Goal: Navigation & Orientation: Find specific page/section

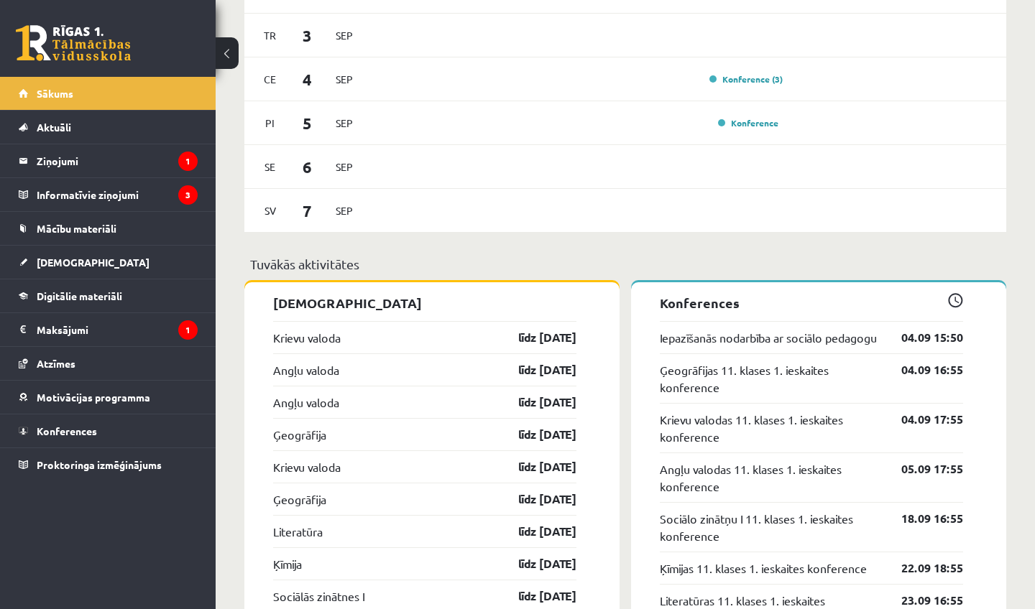
scroll to position [1205, 0]
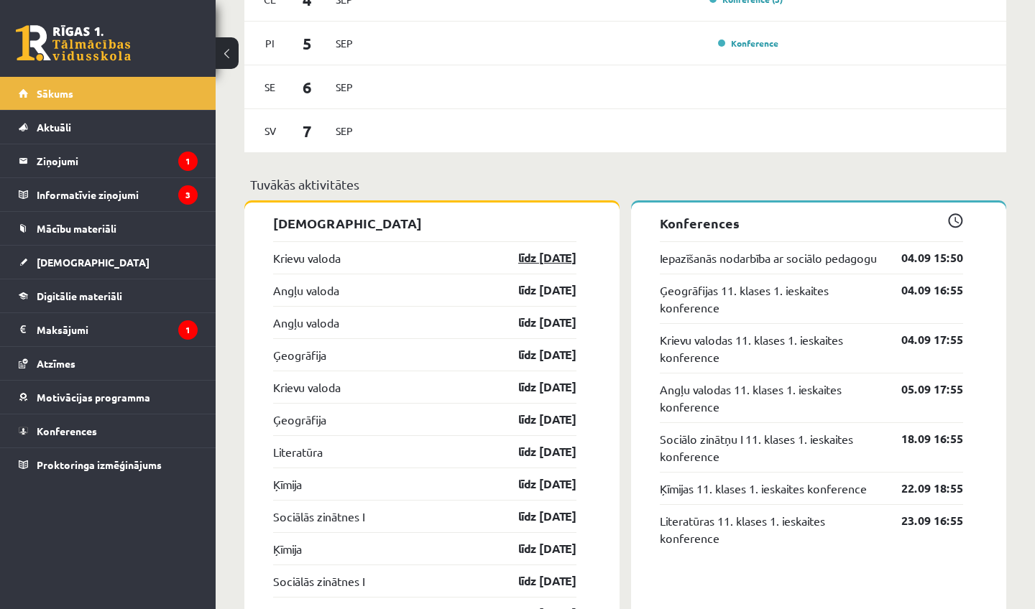
click at [548, 255] on link "līdz 15.09.25" at bounding box center [534, 257] width 83 height 17
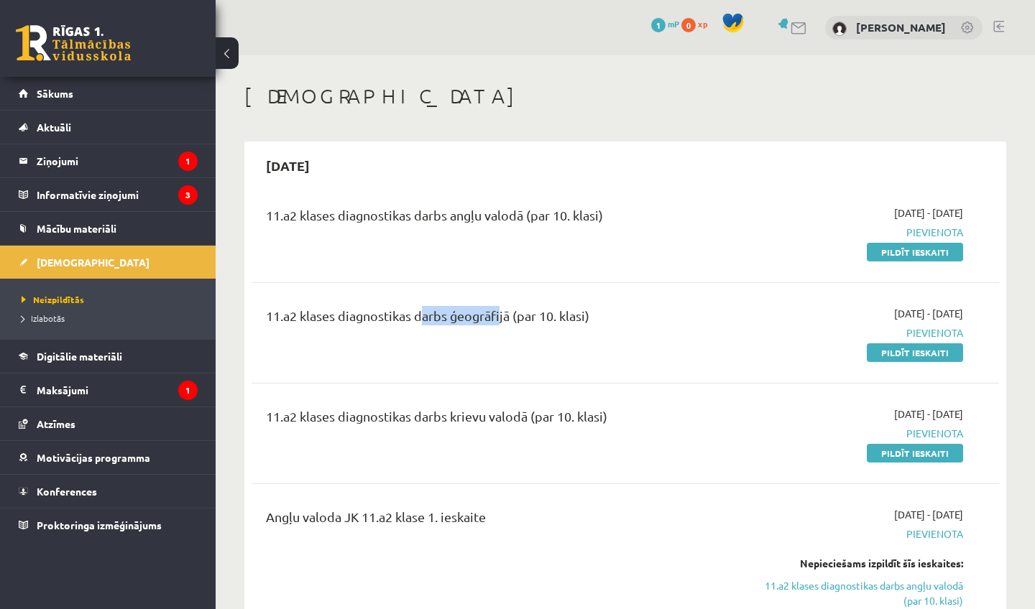
drag, startPoint x: 420, startPoint y: 318, endPoint x: 497, endPoint y: 318, distance: 77.6
click at [497, 318] on div "11.a2 klases diagnostikas darbs ģeogrāfijā (par 10. klasi)" at bounding box center [495, 319] width 458 height 27
click at [157, 171] on legend "Ziņojumi 1" at bounding box center [117, 160] width 161 height 33
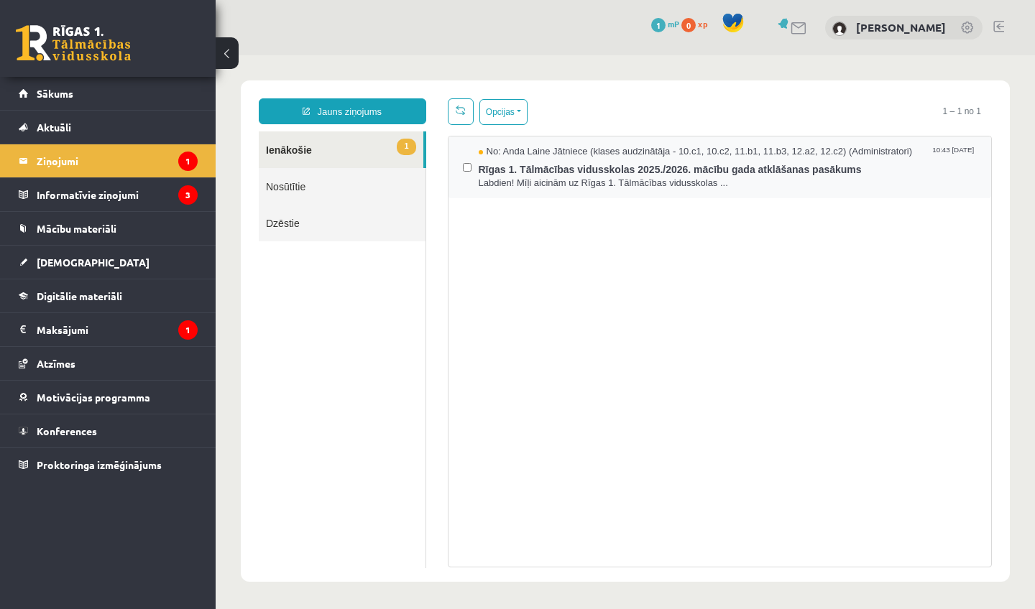
click at [472, 171] on div "No: Anda Laine Jātniece (klases audzinātāja - 10.c1, 10.c2, 11.b1, 11.b3, 12.a2…" at bounding box center [720, 167] width 514 height 45
click at [356, 154] on link "1 Ienākošie" at bounding box center [341, 149] width 165 height 37
click at [703, 174] on span "Rīgas 1. Tālmācības vidusskolas 2025./2026. mācību gada atklāšanas pasākums" at bounding box center [728, 168] width 499 height 18
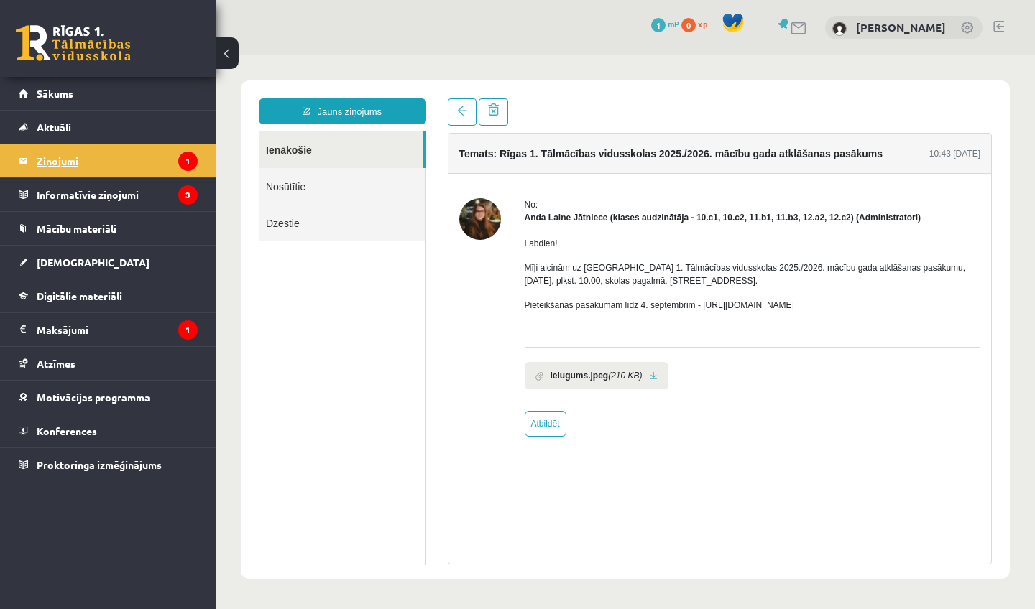
click at [127, 162] on legend "Ziņojumi 1" at bounding box center [117, 160] width 161 height 33
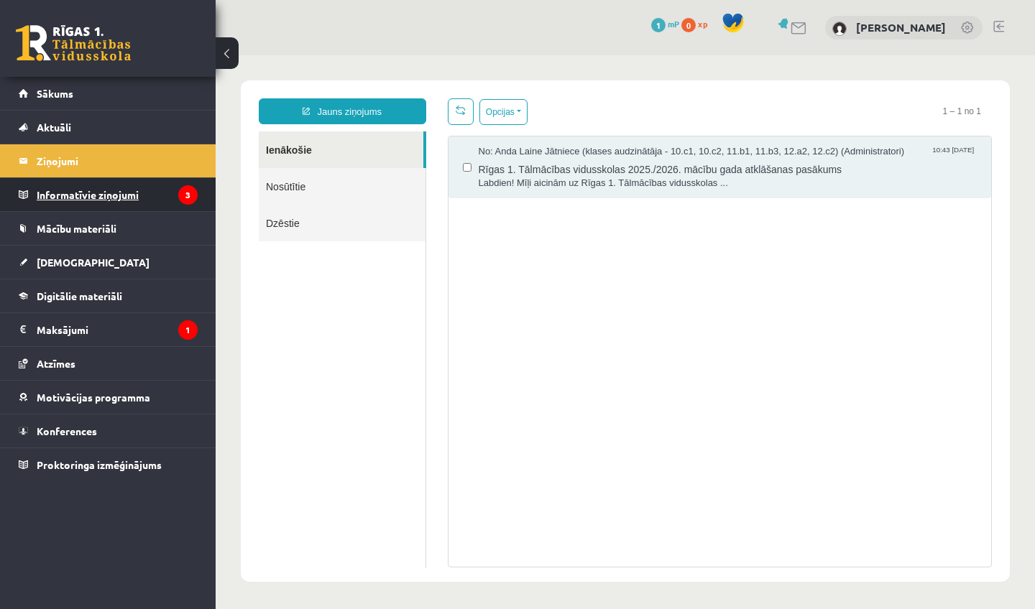
click at [119, 193] on legend "Informatīvie ziņojumi 3" at bounding box center [117, 194] width 161 height 33
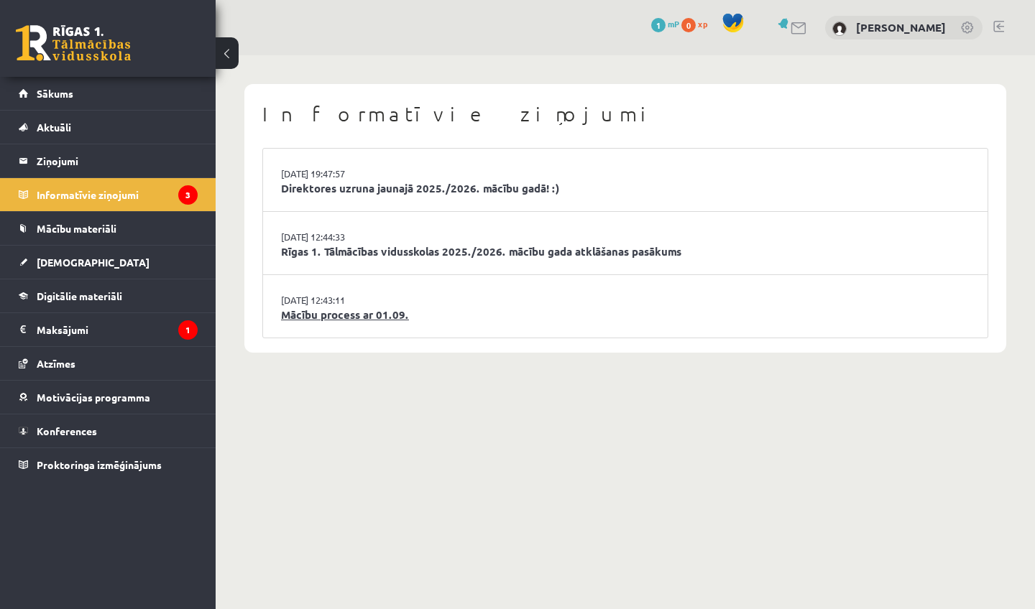
click at [368, 316] on link "Mācību process ar 01.09." at bounding box center [625, 315] width 688 height 17
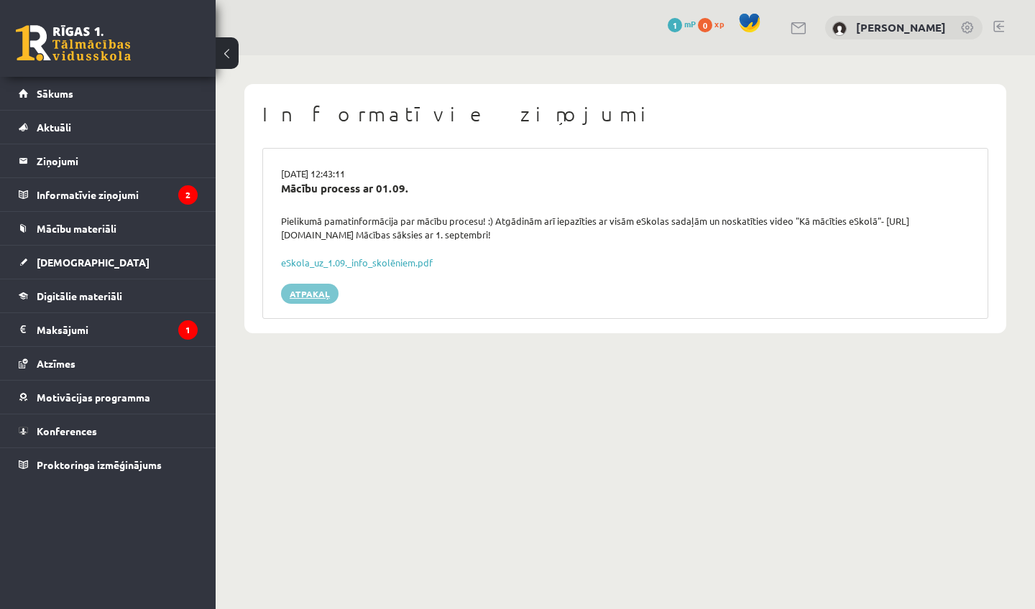
click at [326, 292] on link "Atpakaļ" at bounding box center [309, 294] width 57 height 20
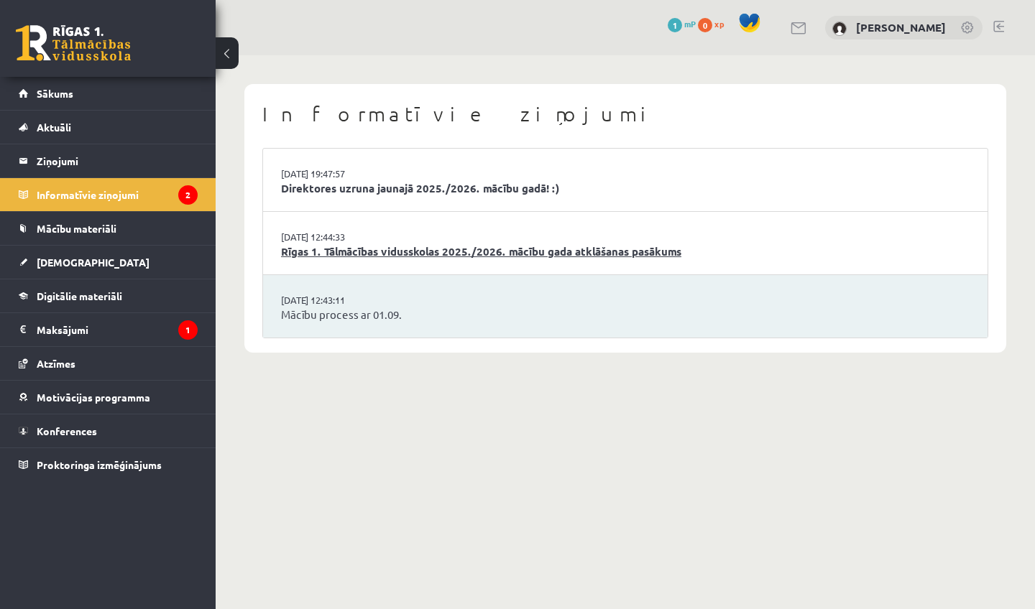
click at [410, 246] on link "Rīgas 1. Tālmācības vidusskolas 2025./2026. mācību gada atklāšanas pasākums" at bounding box center [625, 252] width 688 height 17
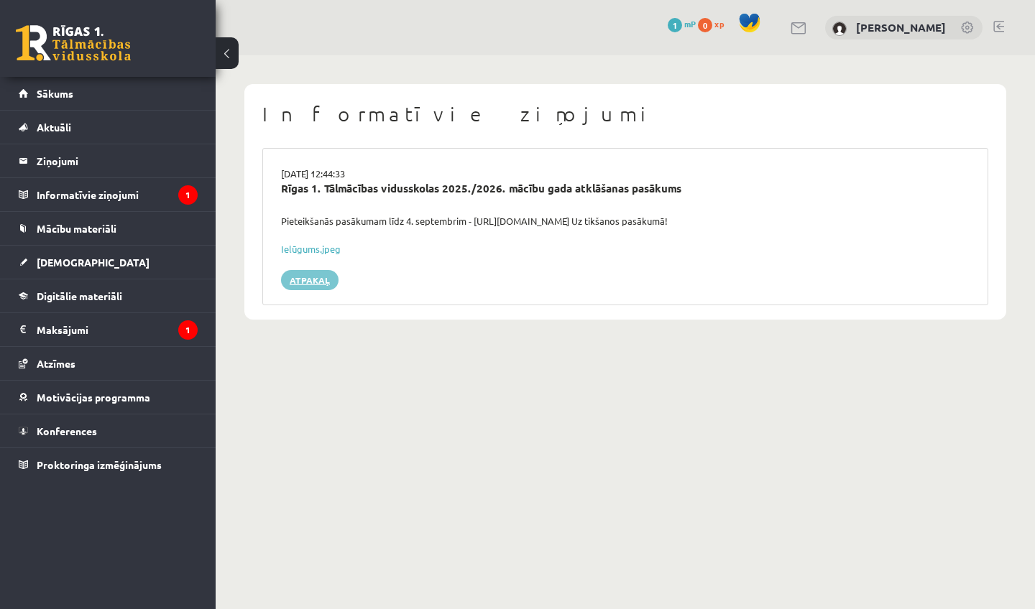
click at [321, 279] on link "Atpakaļ" at bounding box center [309, 280] width 57 height 20
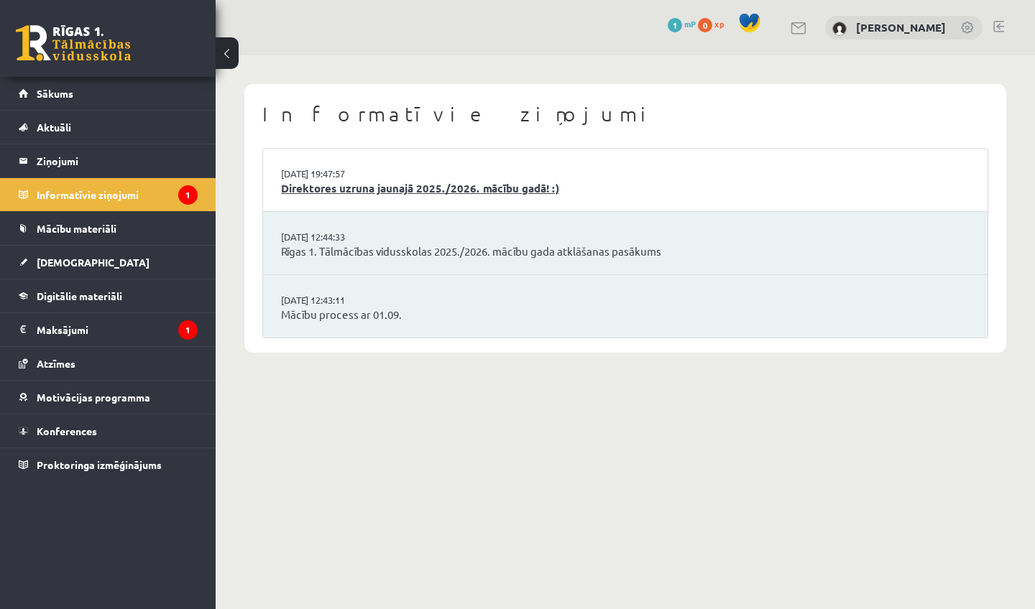
click at [341, 195] on link "Direktores uzruna jaunajā 2025./2026. mācību gadā! :)" at bounding box center [625, 188] width 688 height 17
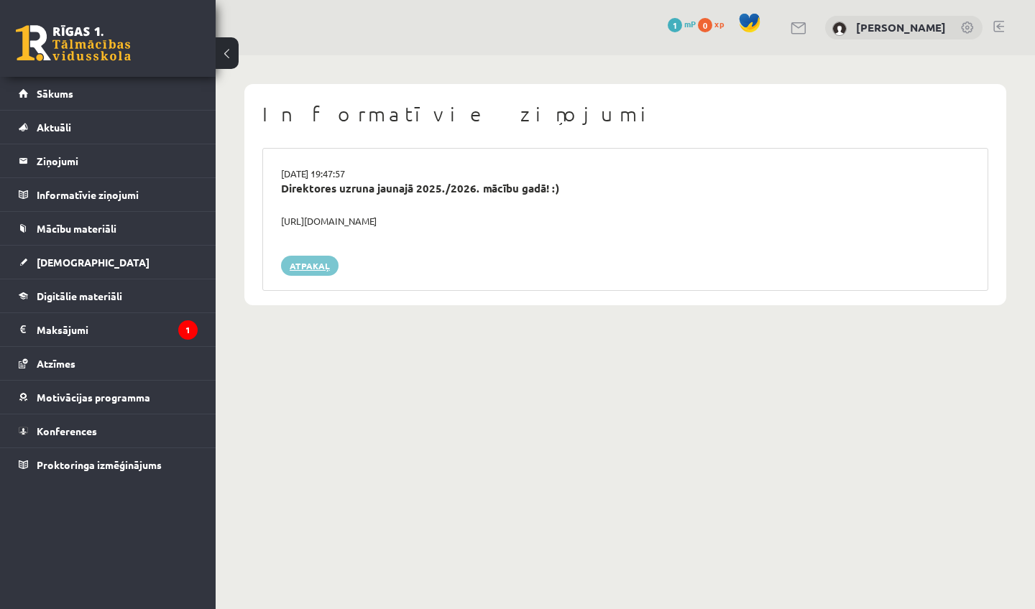
click at [310, 264] on link "Atpakaļ" at bounding box center [309, 266] width 57 height 20
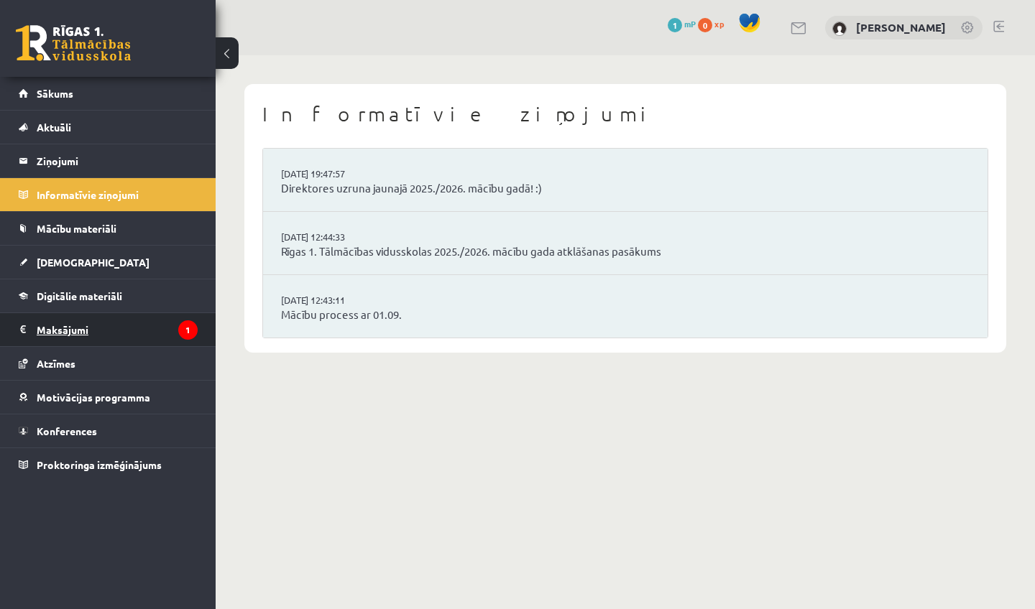
click at [151, 338] on legend "Maksājumi 1" at bounding box center [117, 329] width 161 height 33
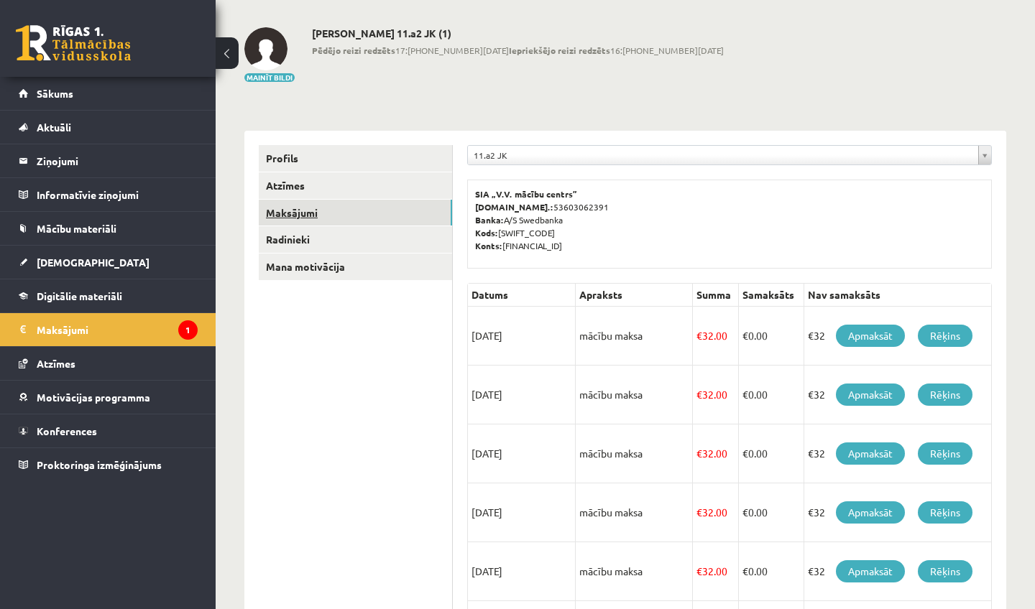
scroll to position [75, 0]
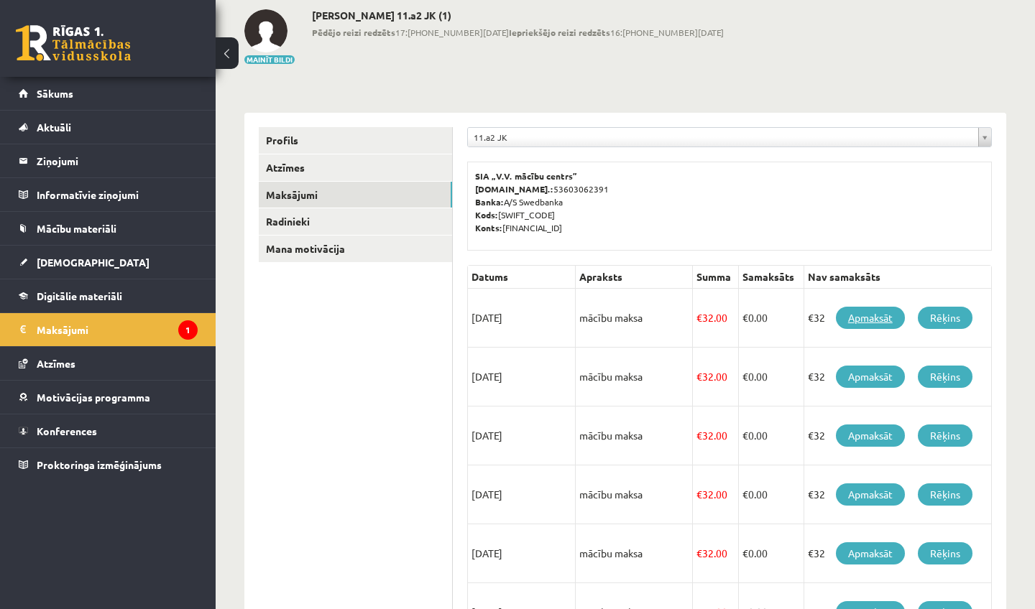
click at [884, 316] on link "Apmaksāt" at bounding box center [870, 318] width 69 height 22
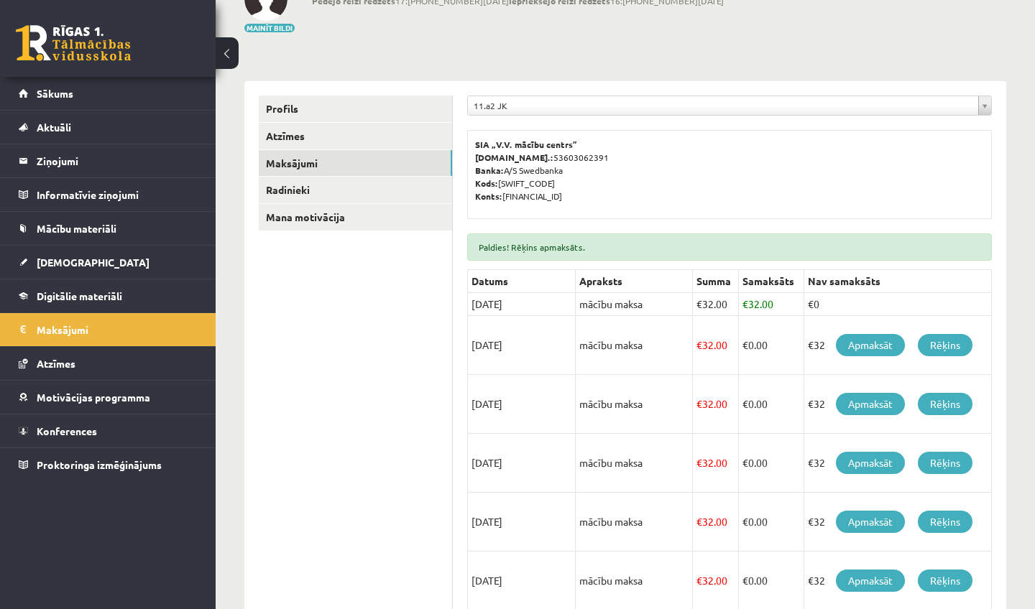
scroll to position [144, 0]
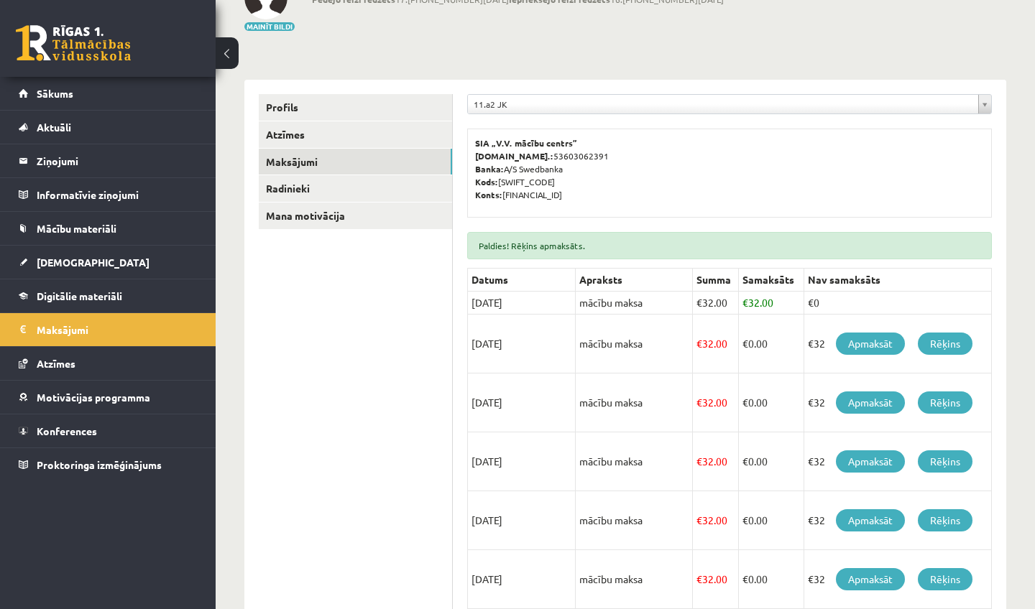
drag, startPoint x: 471, startPoint y: 299, endPoint x: 561, endPoint y: 305, distance: 90.7
click at [561, 305] on td "[DATE]" at bounding box center [522, 303] width 108 height 23
drag, startPoint x: 536, startPoint y: 349, endPoint x: 490, endPoint y: 345, distance: 46.2
click at [490, 344] on td "[DATE]" at bounding box center [522, 344] width 108 height 59
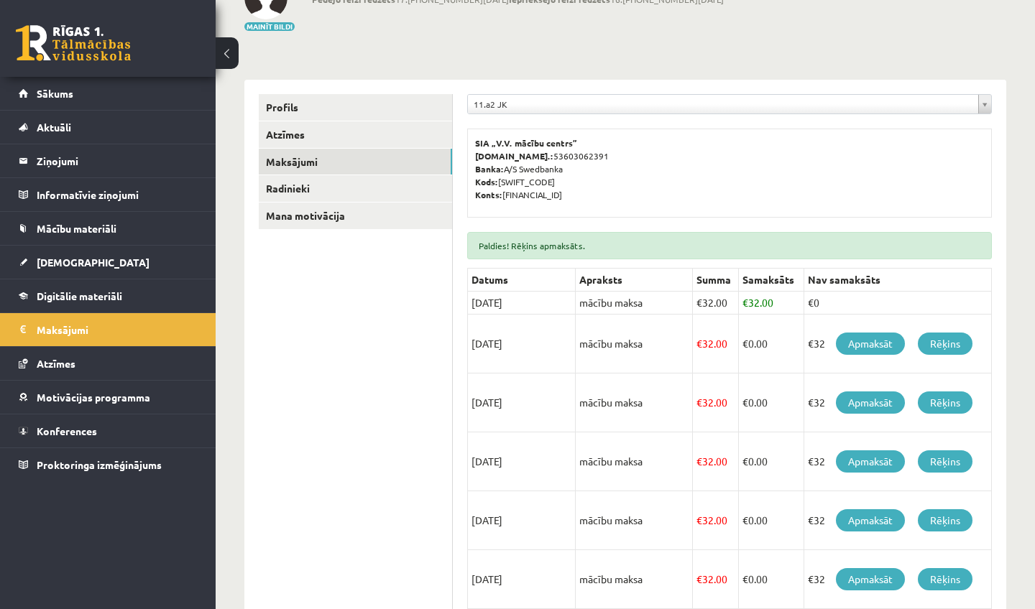
click at [490, 345] on td "30/09/2025" at bounding box center [522, 344] width 108 height 59
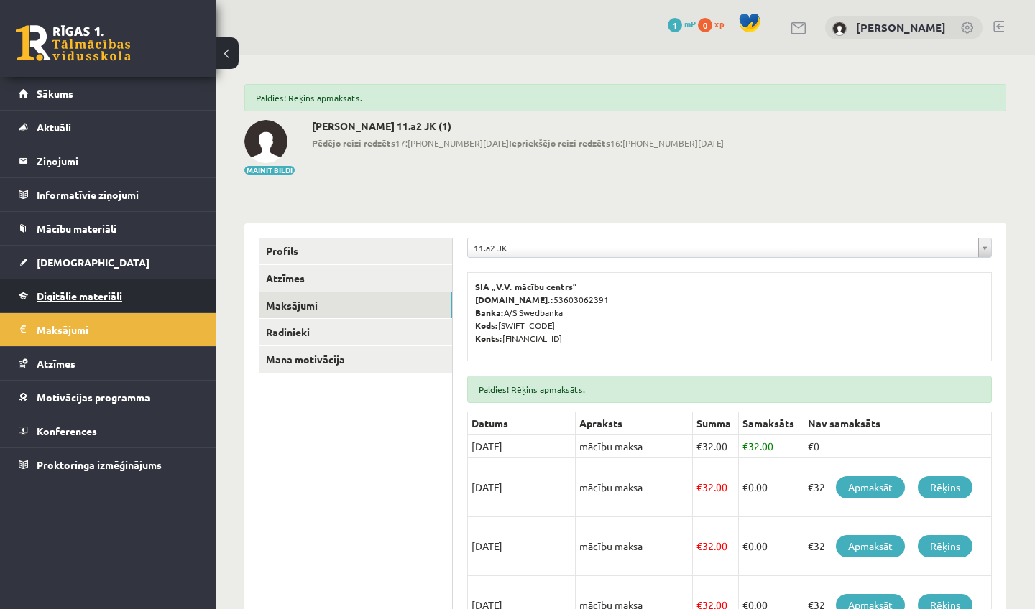
scroll to position [0, 0]
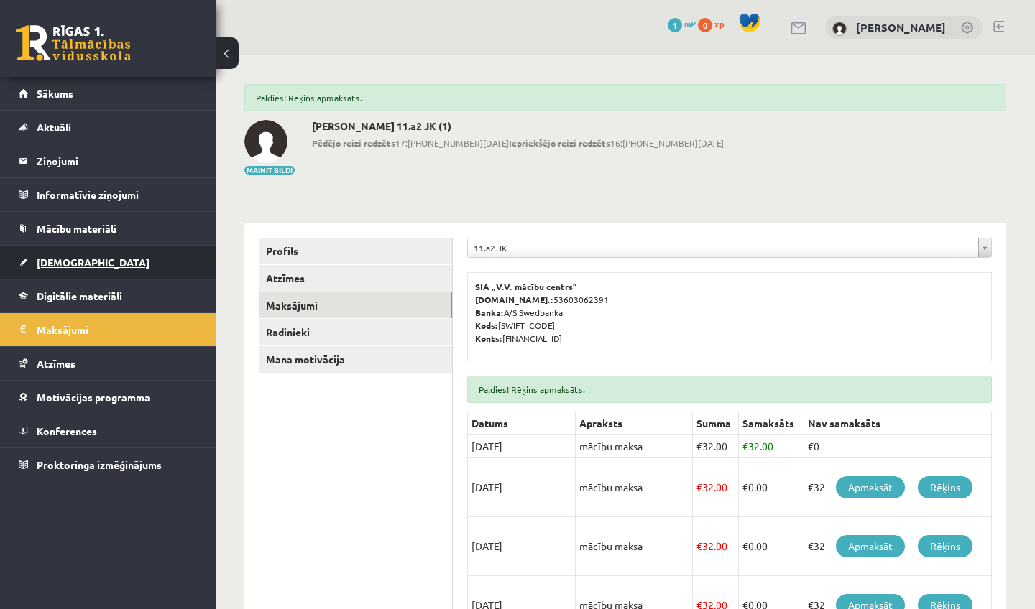
click at [67, 261] on span "[DEMOGRAPHIC_DATA]" at bounding box center [93, 262] width 113 height 13
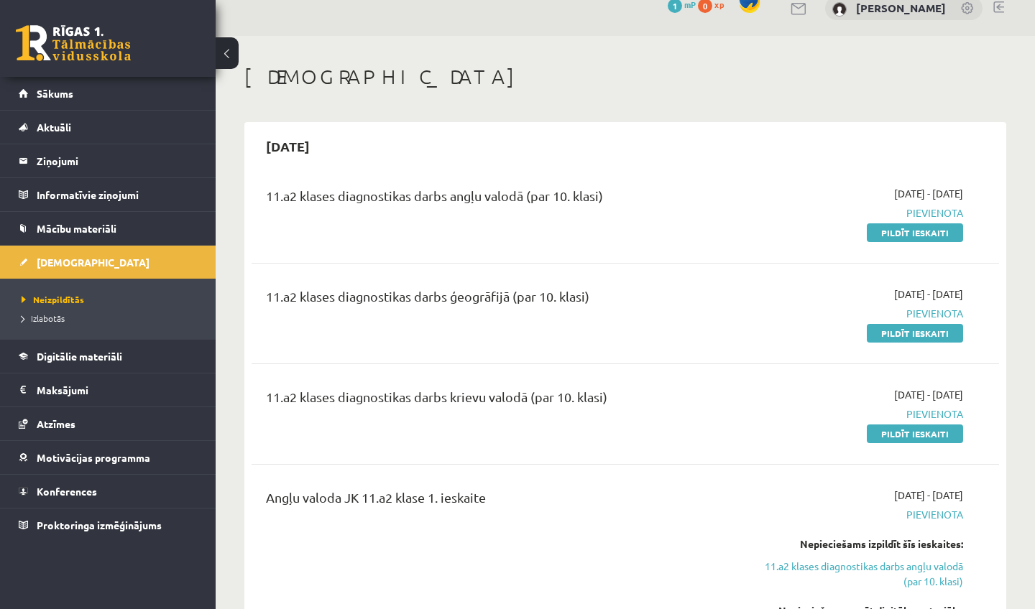
scroll to position [20, 0]
click at [46, 97] on span "Sākums" at bounding box center [55, 93] width 37 height 13
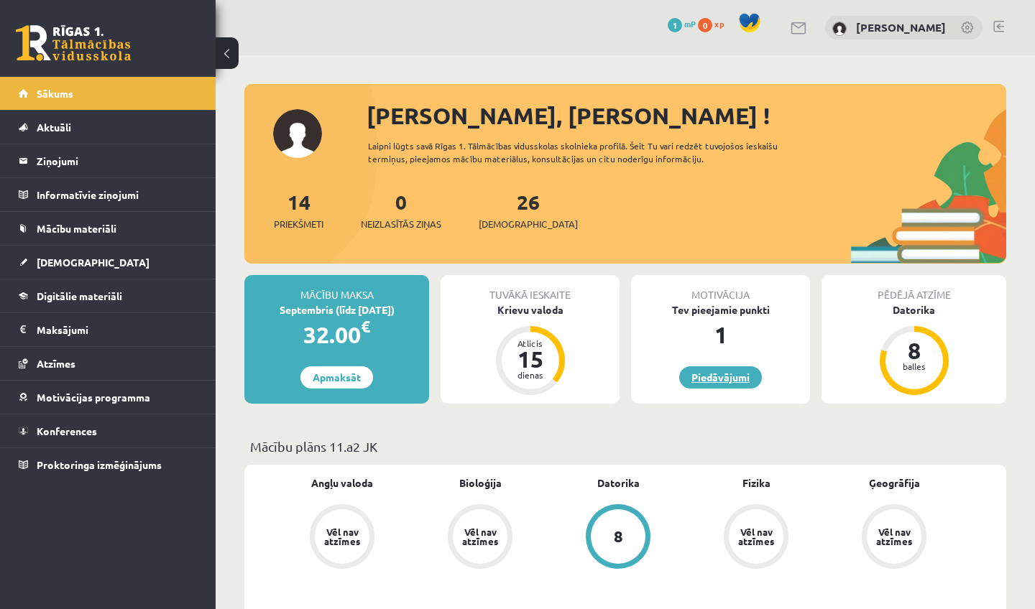
click at [732, 381] on link "Piedāvājumi" at bounding box center [720, 377] width 83 height 22
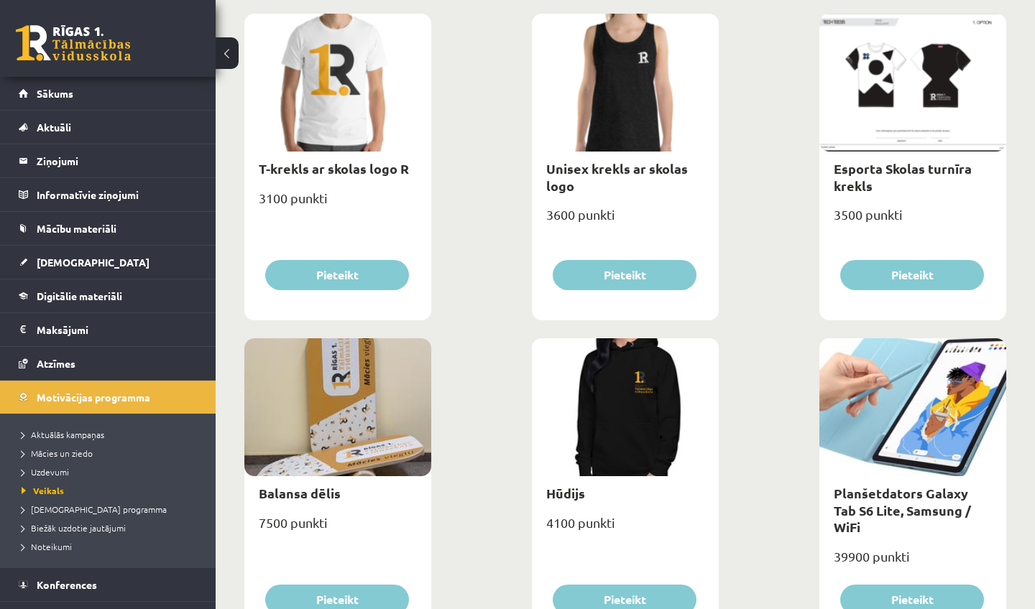
scroll to position [914, 0]
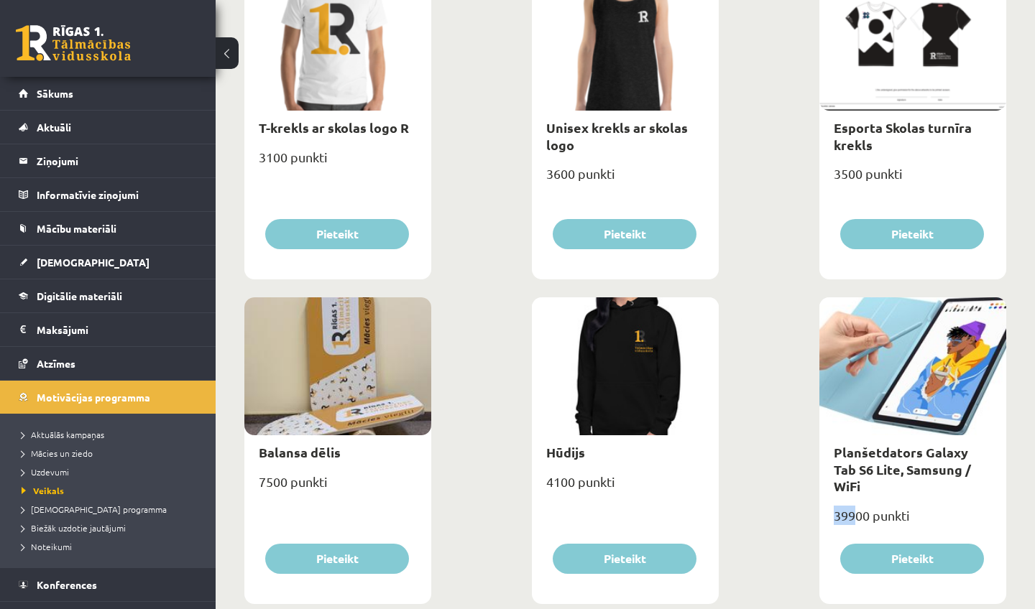
drag, startPoint x: 836, startPoint y: 499, endPoint x: 862, endPoint y: 502, distance: 26.7
click at [860, 504] on div "39900 punkti" at bounding box center [912, 522] width 187 height 36
click at [862, 504] on div "39900 punkti" at bounding box center [912, 522] width 187 height 36
click at [861, 504] on div "39900 punkti" at bounding box center [912, 522] width 187 height 36
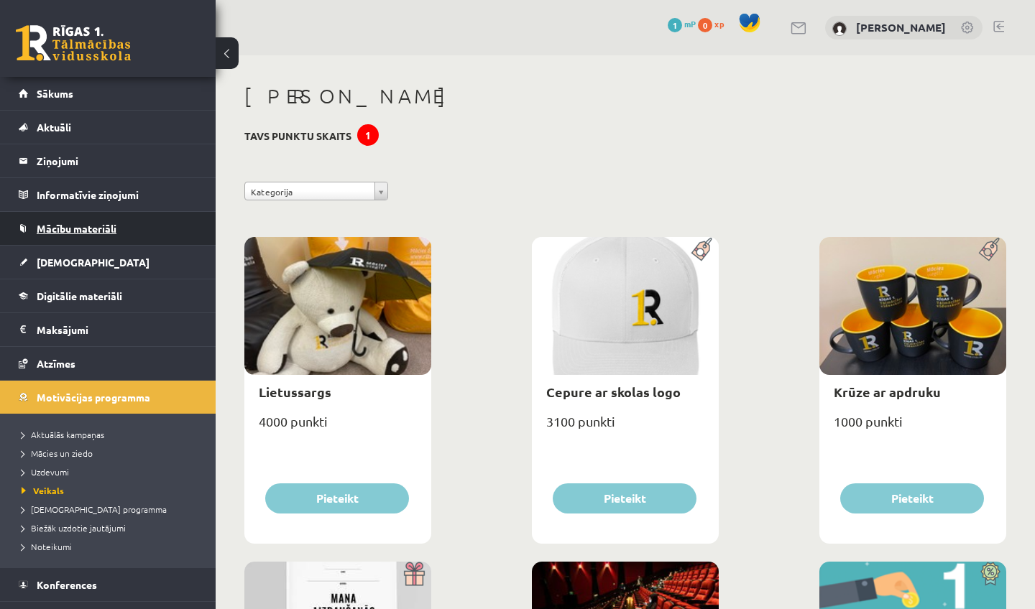
scroll to position [0, 0]
click at [366, 131] on div "1" at bounding box center [368, 135] width 22 height 22
click at [316, 132] on h3 "Tavs punktu skaits 1" at bounding box center [297, 136] width 107 height 12
click at [98, 93] on link "Sākums" at bounding box center [108, 93] width 179 height 33
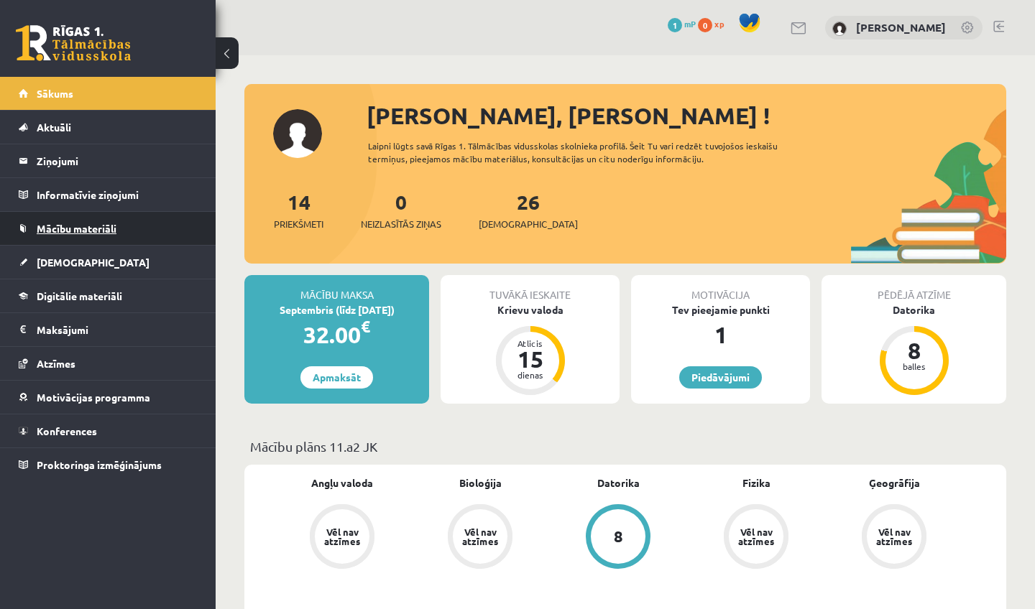
click at [70, 234] on span "Mācību materiāli" at bounding box center [77, 228] width 80 height 13
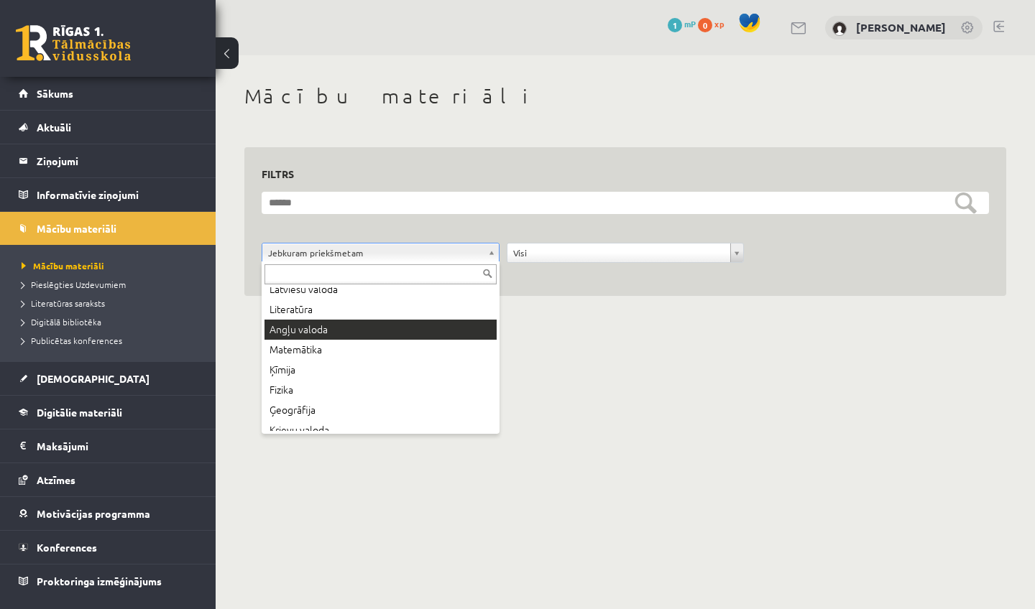
scroll to position [42, 0]
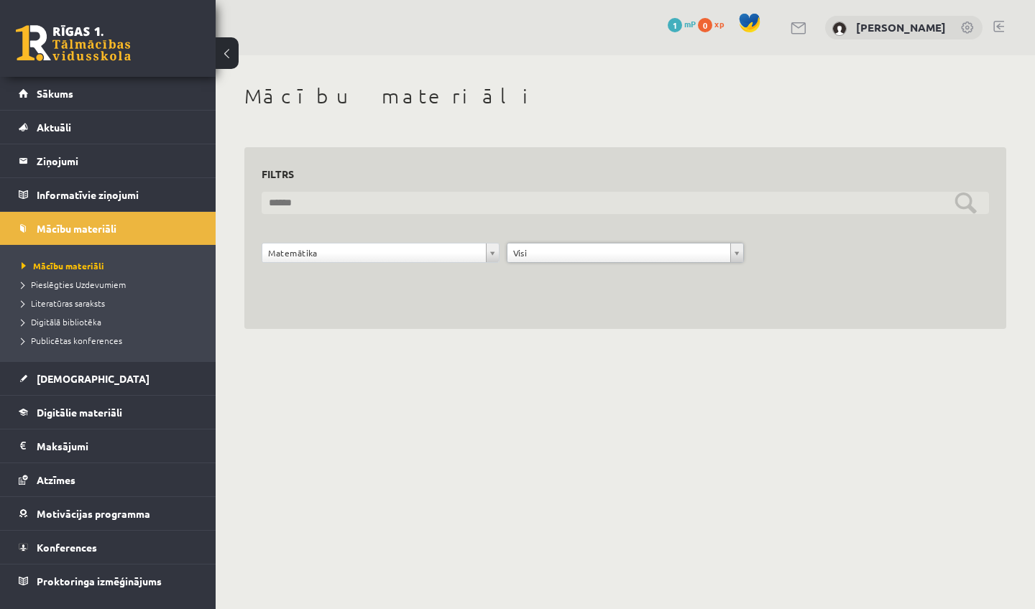
click at [964, 211] on input "text" at bounding box center [625, 203] width 727 height 22
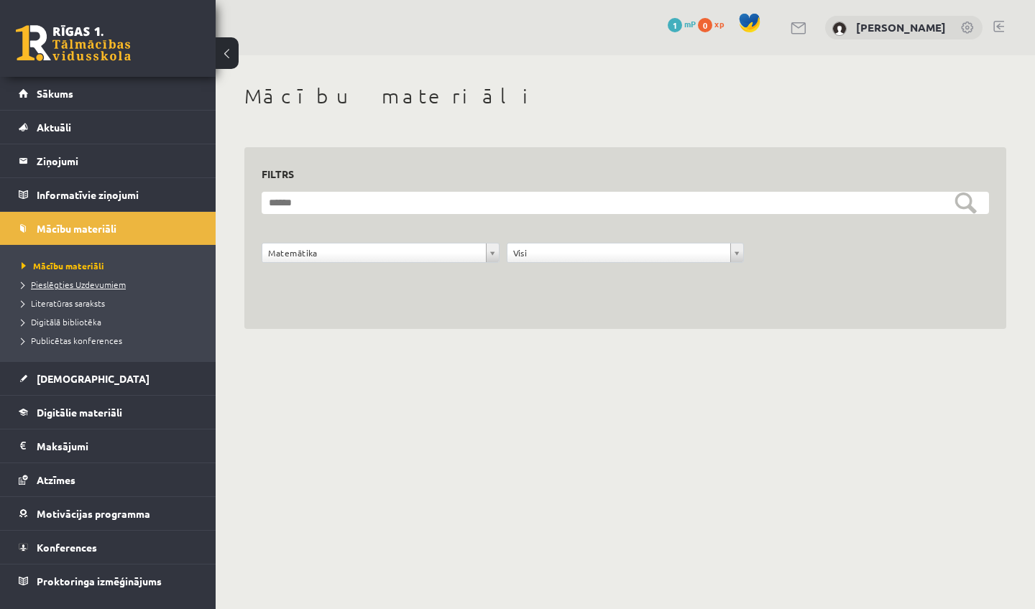
click at [62, 281] on span "Pieslēgties Uzdevumiem" at bounding box center [74, 284] width 104 height 11
click at [87, 520] on link "Motivācijas programma" at bounding box center [108, 513] width 179 height 33
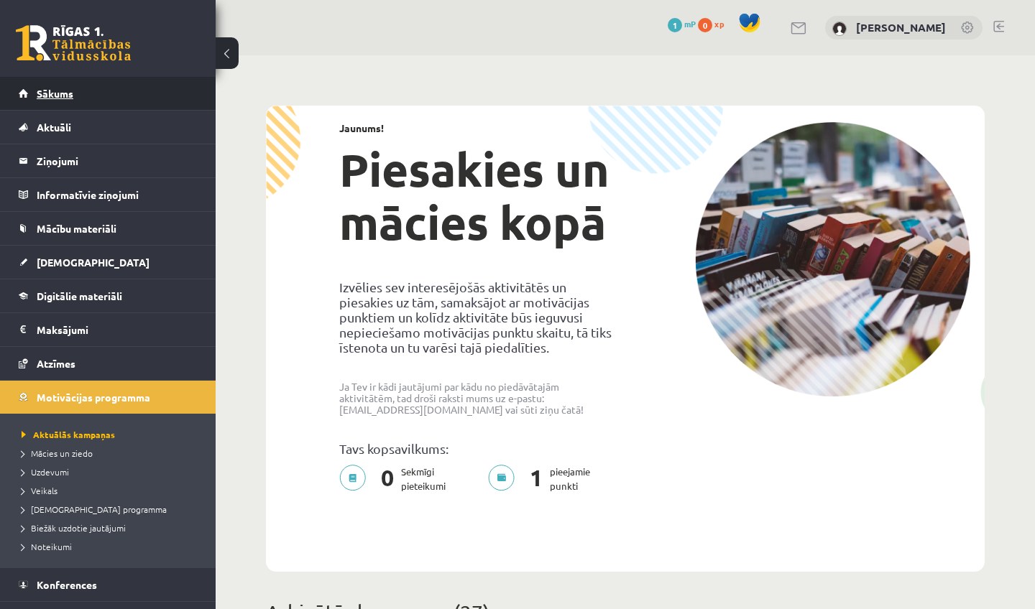
click at [75, 99] on link "Sākums" at bounding box center [108, 93] width 179 height 33
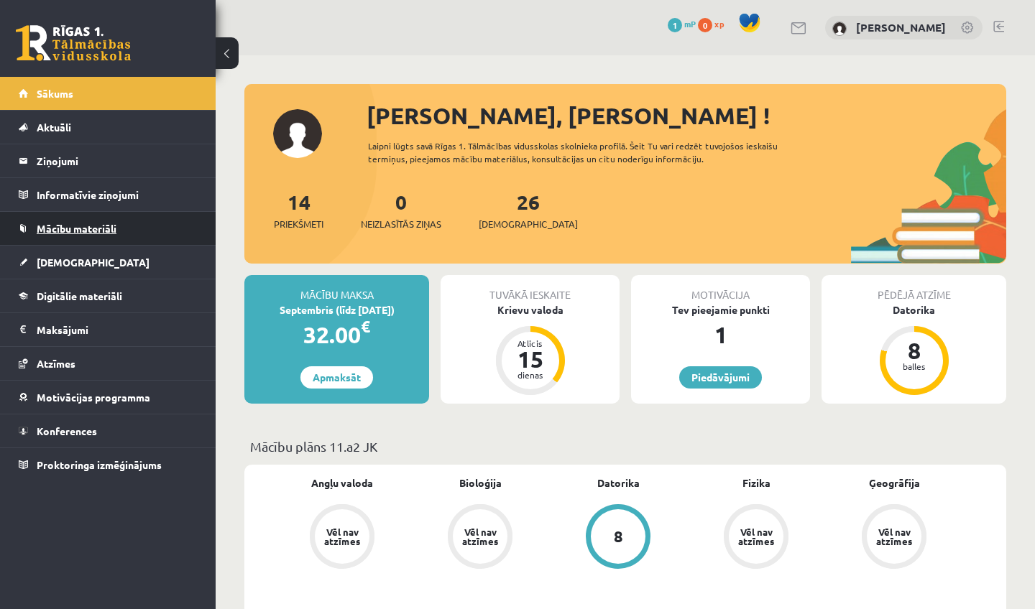
click at [67, 222] on link "Mācību materiāli" at bounding box center [108, 228] width 179 height 33
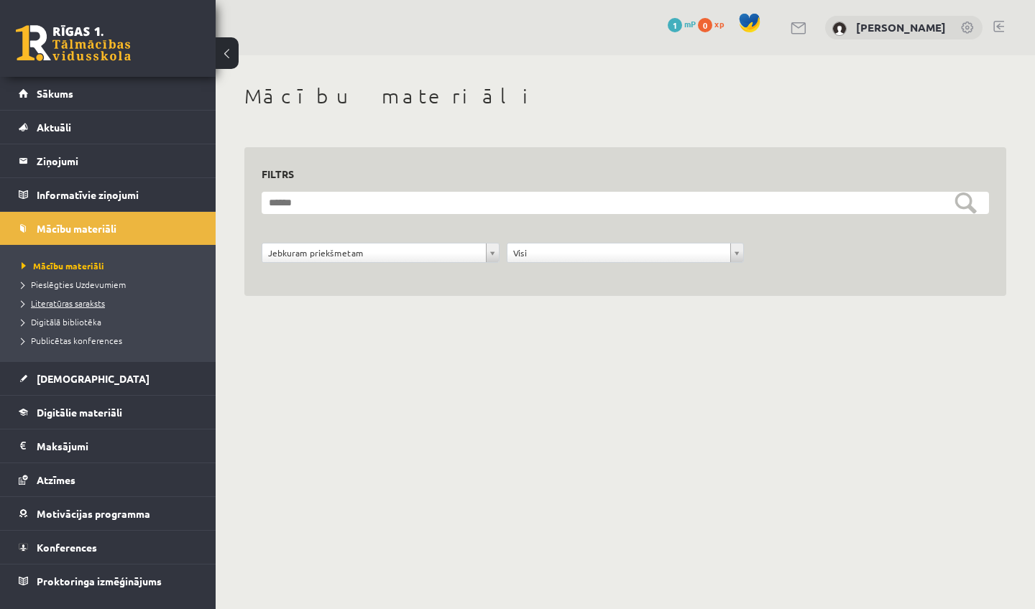
click at [86, 301] on span "Literatūras saraksts" at bounding box center [63, 302] width 83 height 11
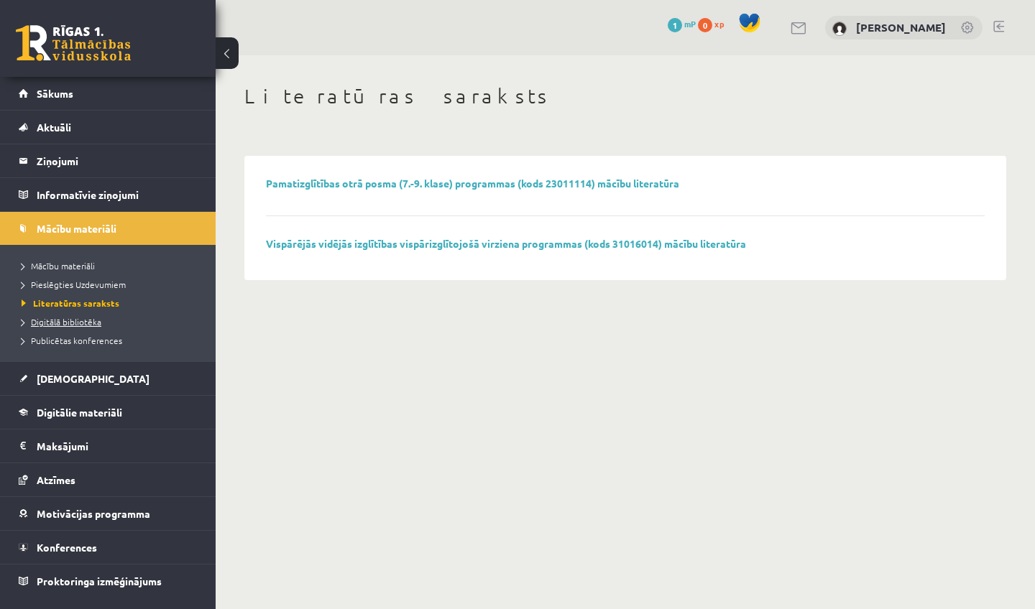
click at [85, 323] on span "Digitālā bibliotēka" at bounding box center [62, 321] width 80 height 11
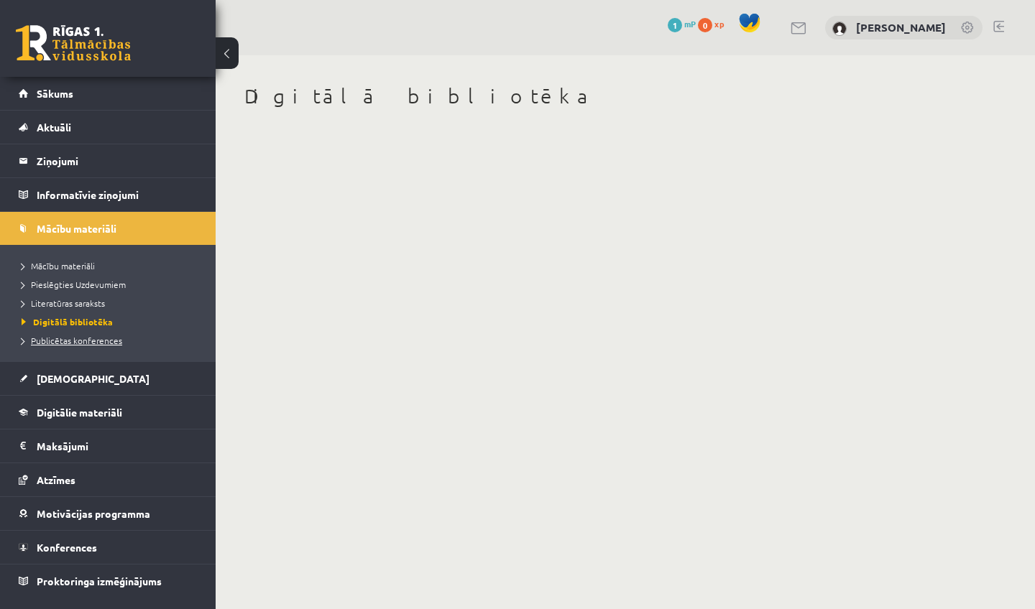
click at [89, 342] on span "Publicētas konferences" at bounding box center [72, 340] width 101 height 11
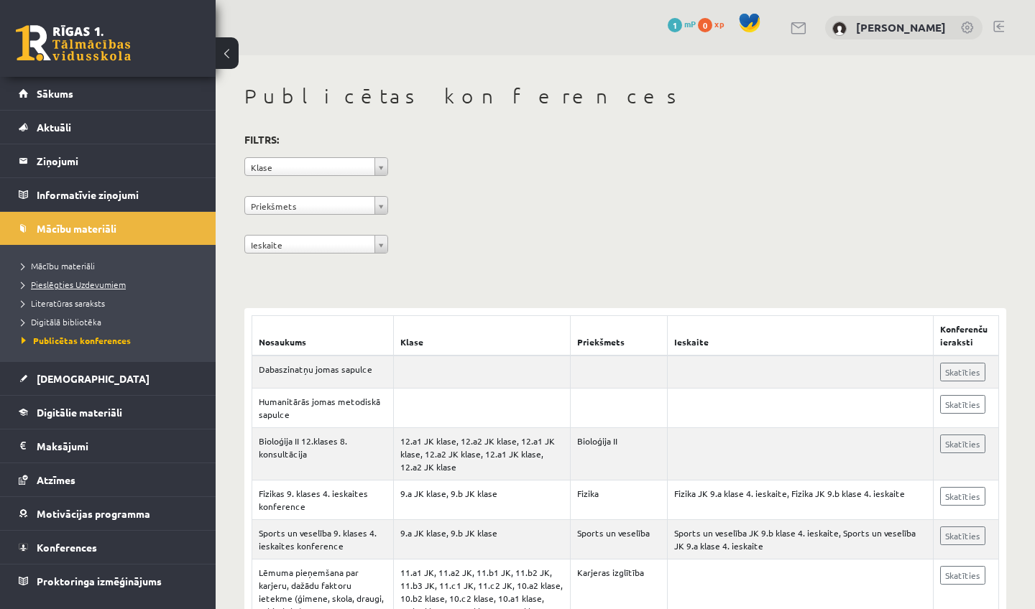
click at [85, 284] on span "Pieslēgties Uzdevumiem" at bounding box center [74, 284] width 104 height 11
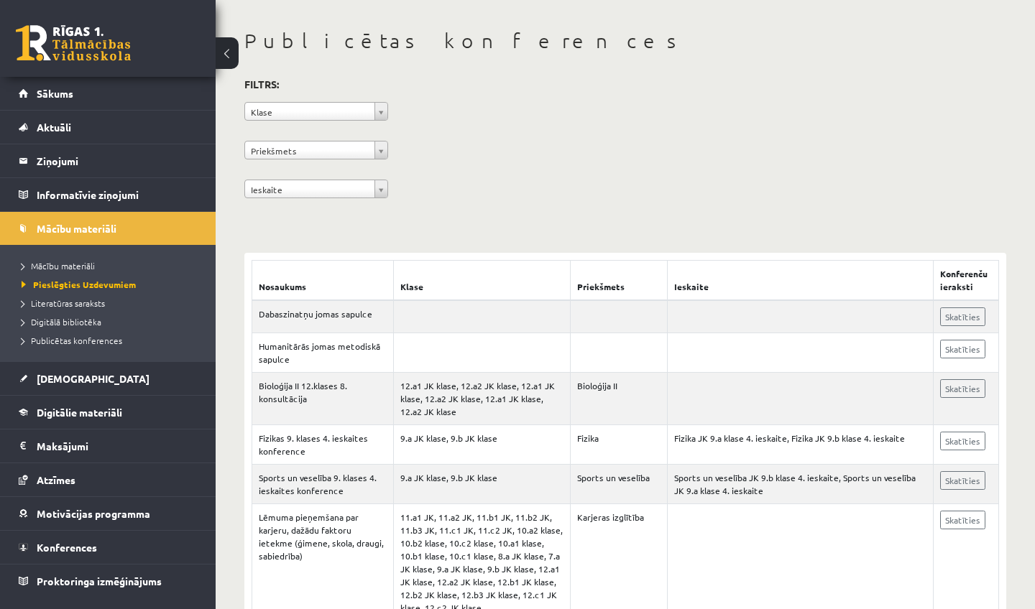
scroll to position [65, 0]
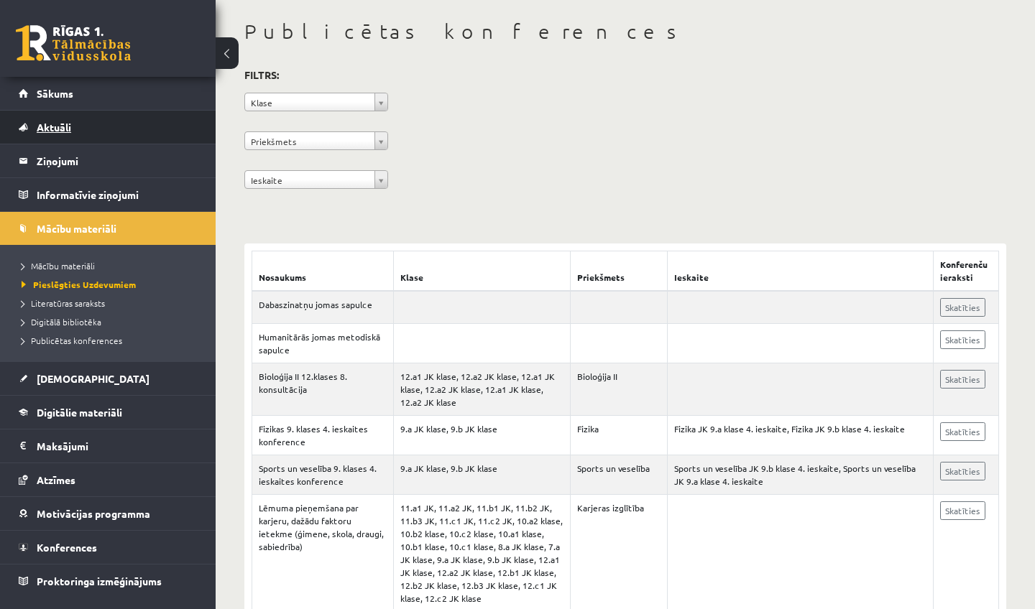
click at [93, 126] on link "Aktuāli" at bounding box center [108, 127] width 179 height 33
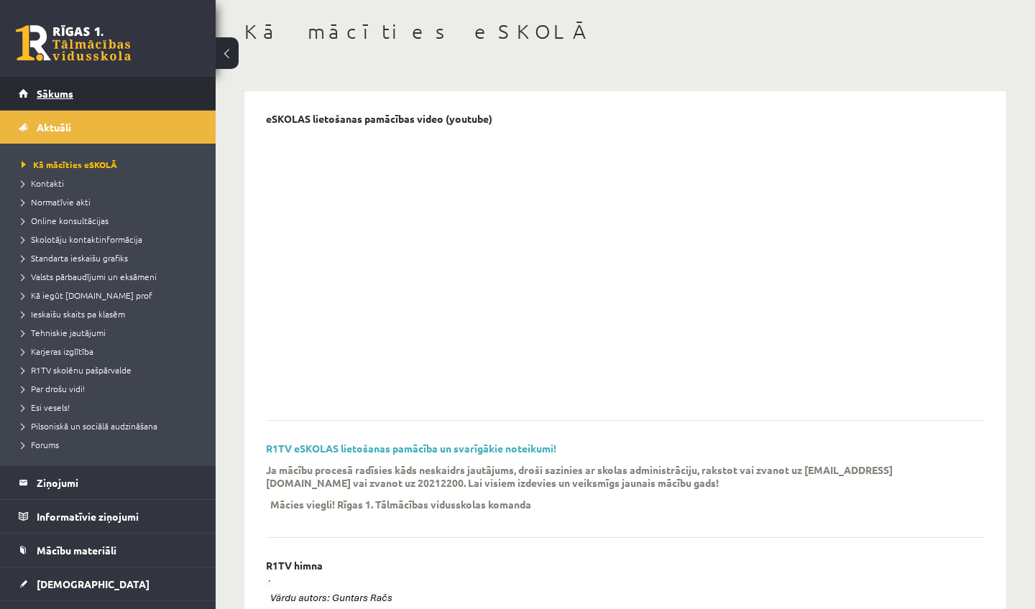
click at [90, 86] on link "Sākums" at bounding box center [108, 93] width 179 height 33
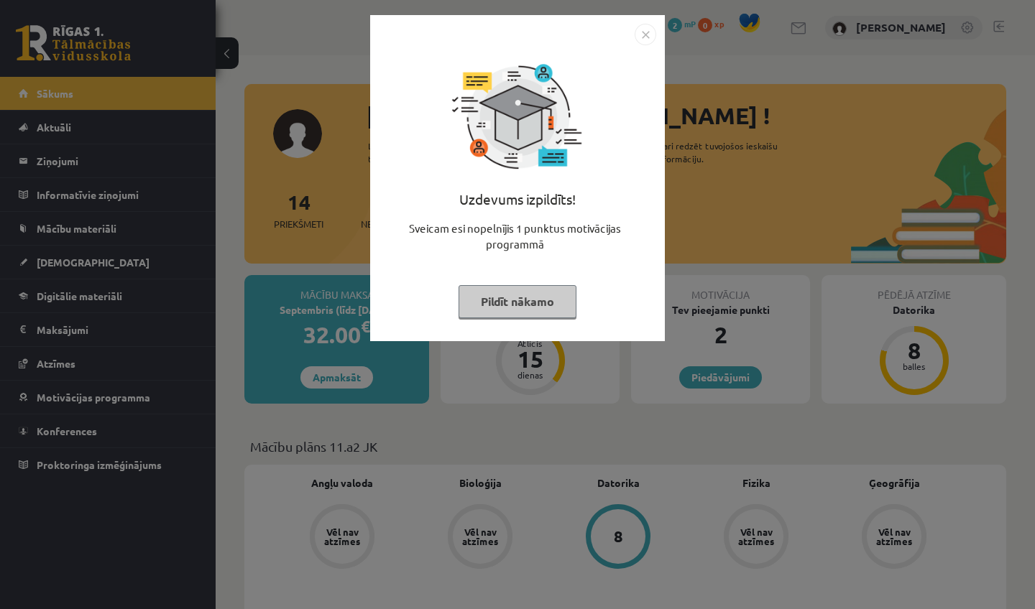
click at [549, 298] on button "Pildīt nākamo" at bounding box center [517, 301] width 118 height 33
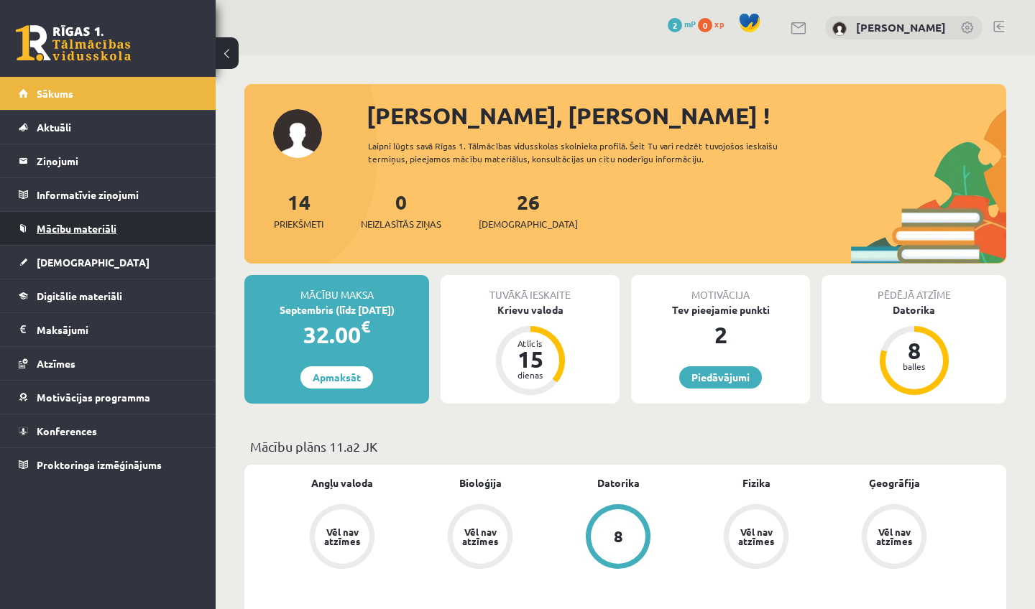
click at [100, 222] on link "Mācību materiāli" at bounding box center [108, 228] width 179 height 33
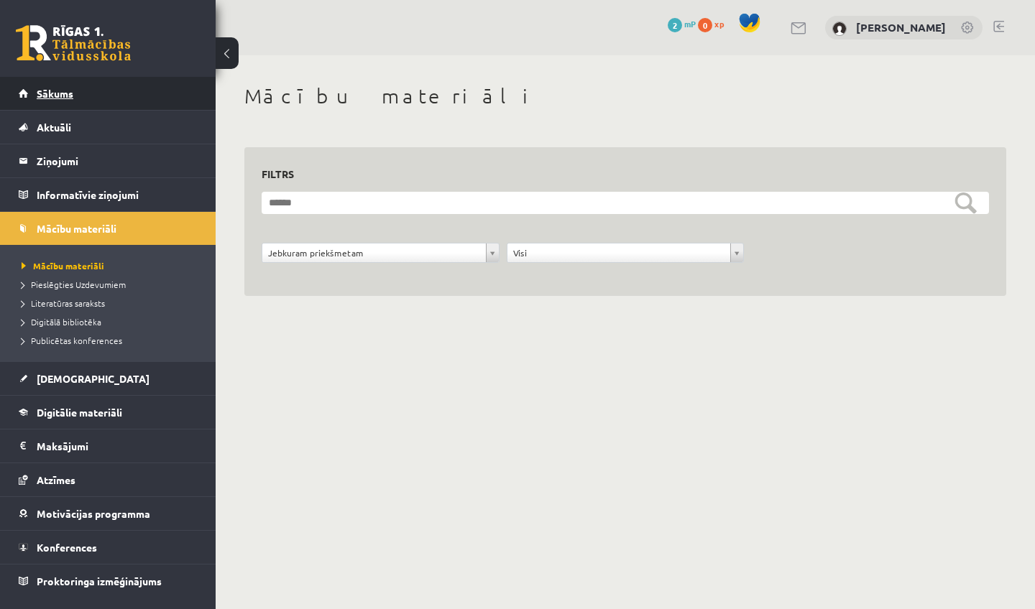
click at [66, 94] on span "Sākums" at bounding box center [55, 93] width 37 height 13
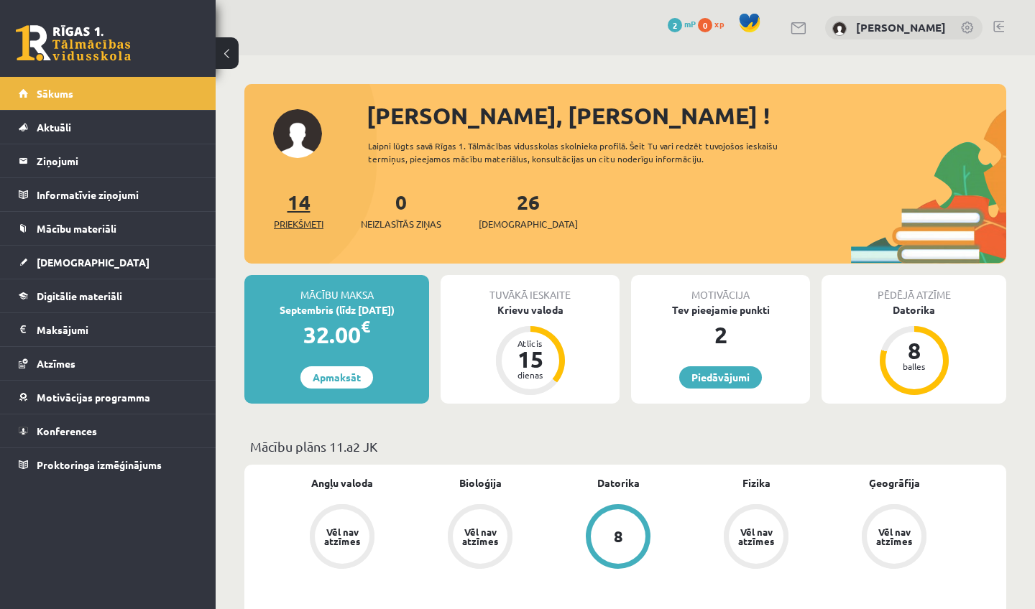
click at [305, 225] on span "Priekšmeti" at bounding box center [299, 224] width 50 height 14
click at [872, 31] on link "[PERSON_NAME]" at bounding box center [901, 27] width 90 height 14
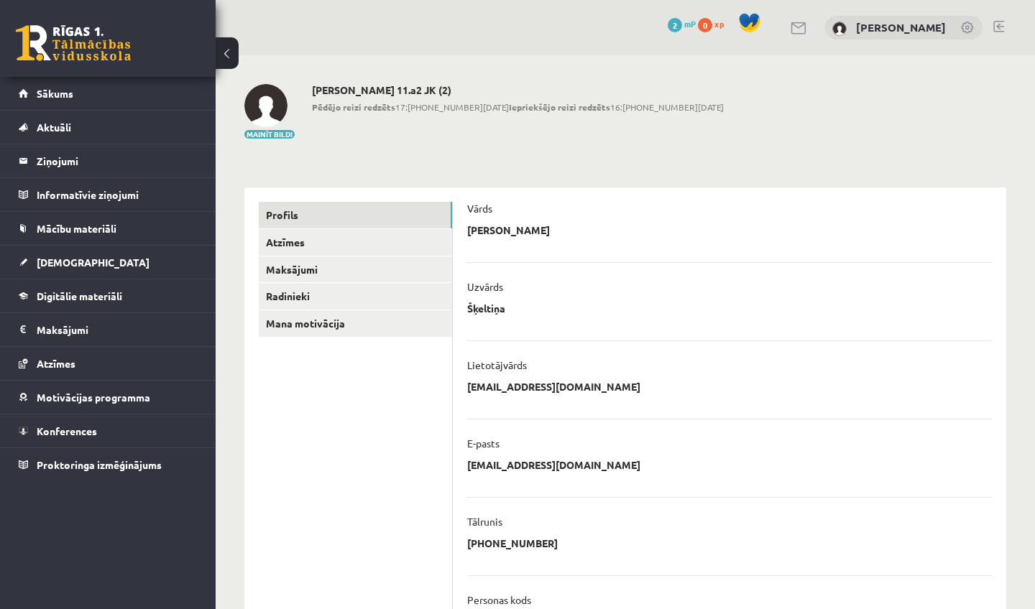
click at [790, 25] on link at bounding box center [798, 28] width 17 height 12
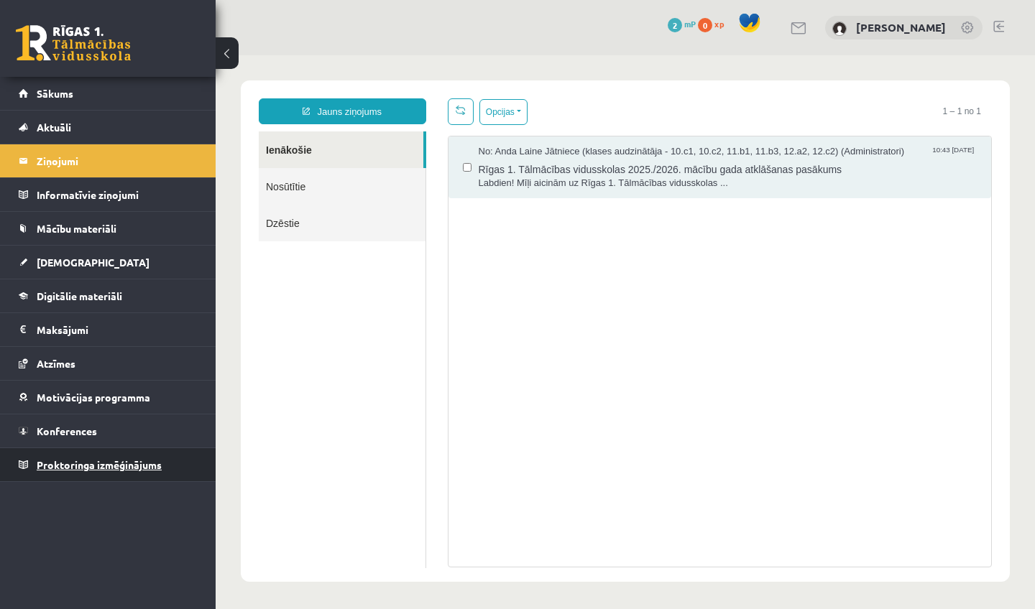
click at [101, 478] on link "Proktoringa izmēģinājums" at bounding box center [108, 464] width 179 height 33
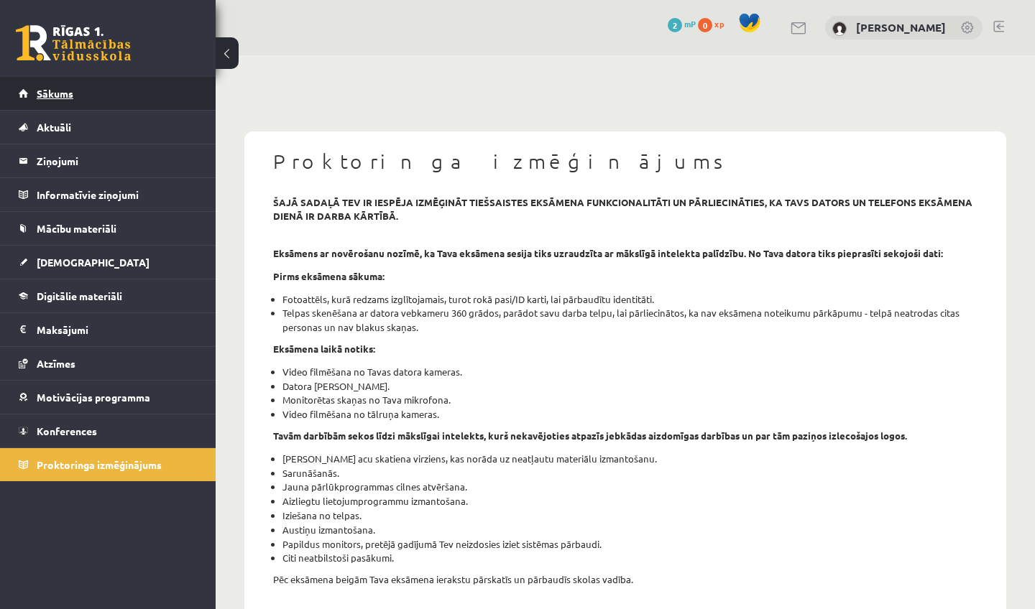
click at [91, 94] on link "Sākums" at bounding box center [108, 93] width 179 height 33
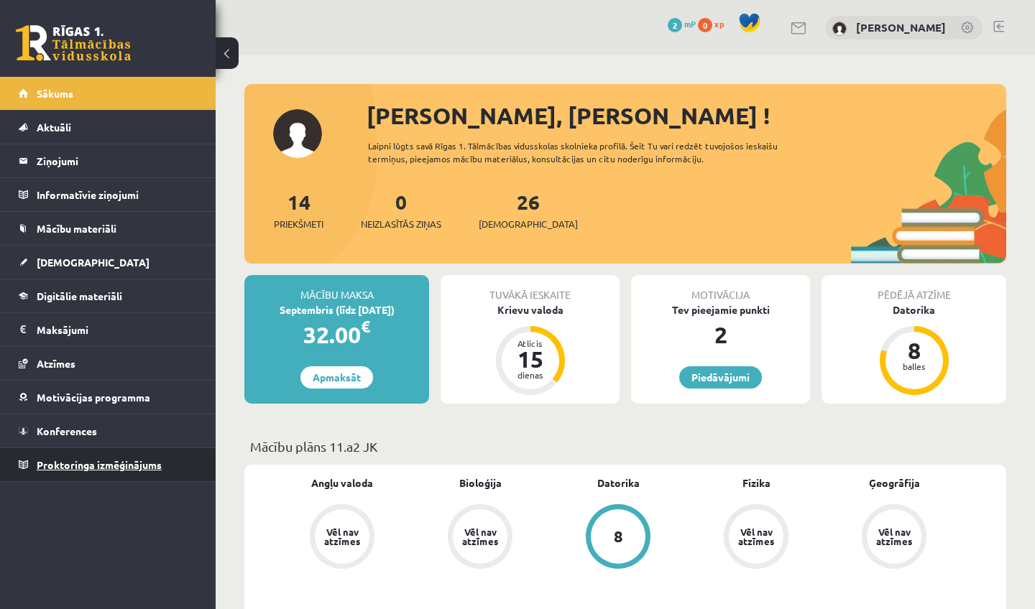
click at [101, 464] on span "Proktoringa izmēģinājums" at bounding box center [99, 464] width 125 height 13
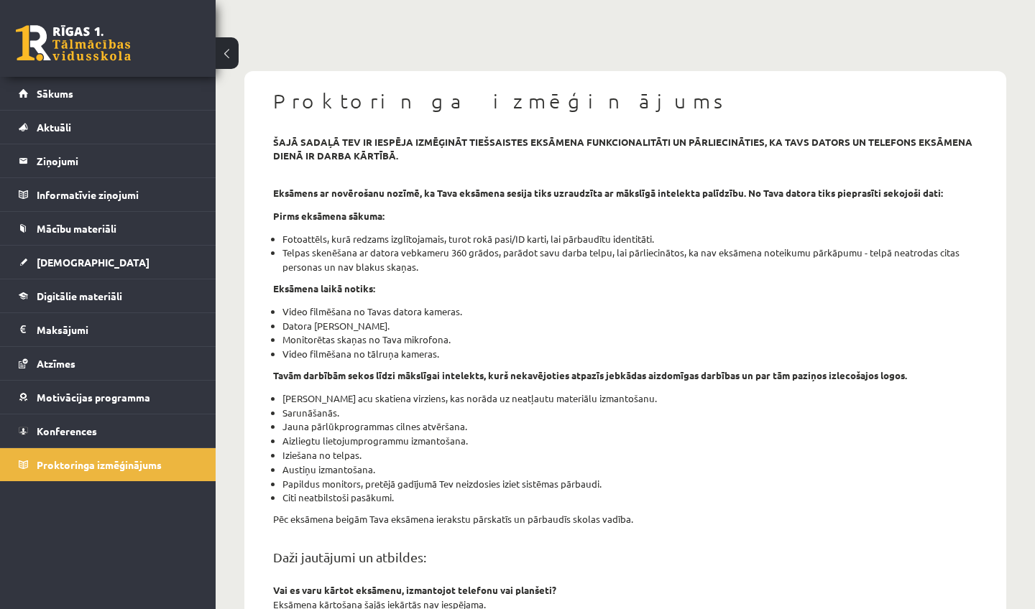
scroll to position [59, 0]
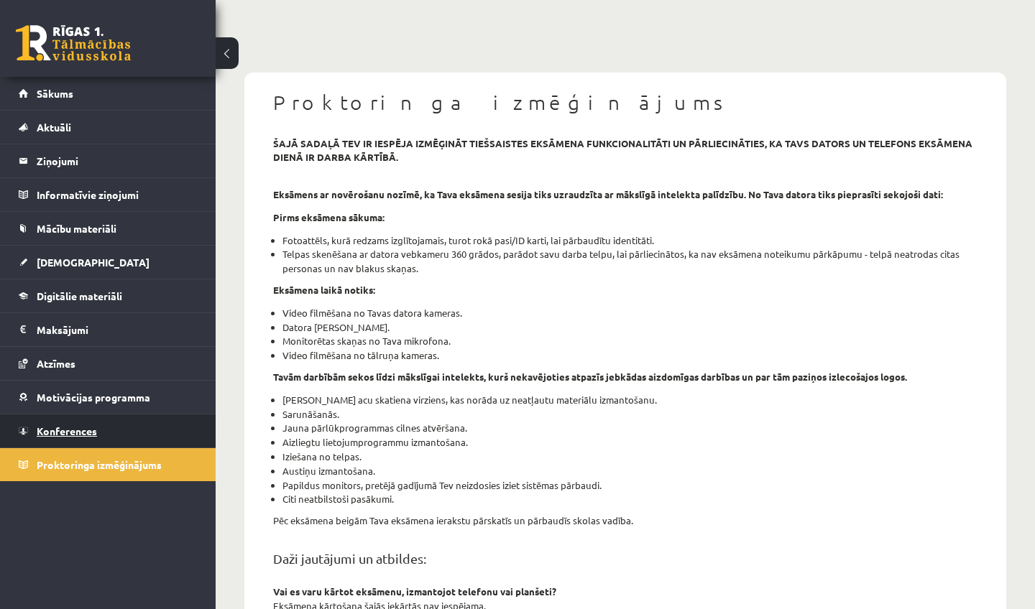
click at [90, 432] on span "Konferences" at bounding box center [67, 431] width 60 height 13
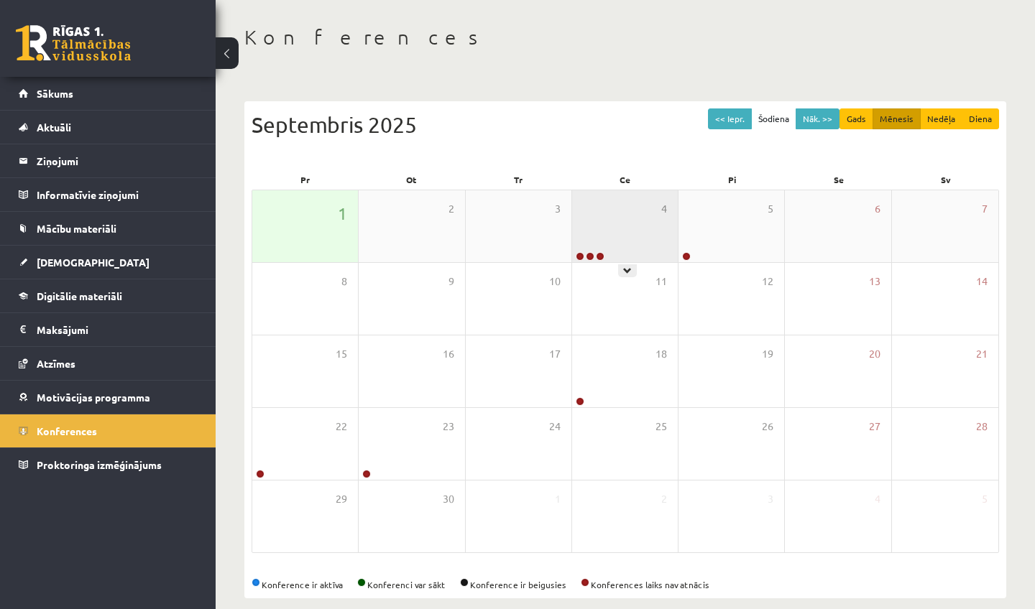
click at [613, 246] on div "4" at bounding box center [625, 226] width 106 height 72
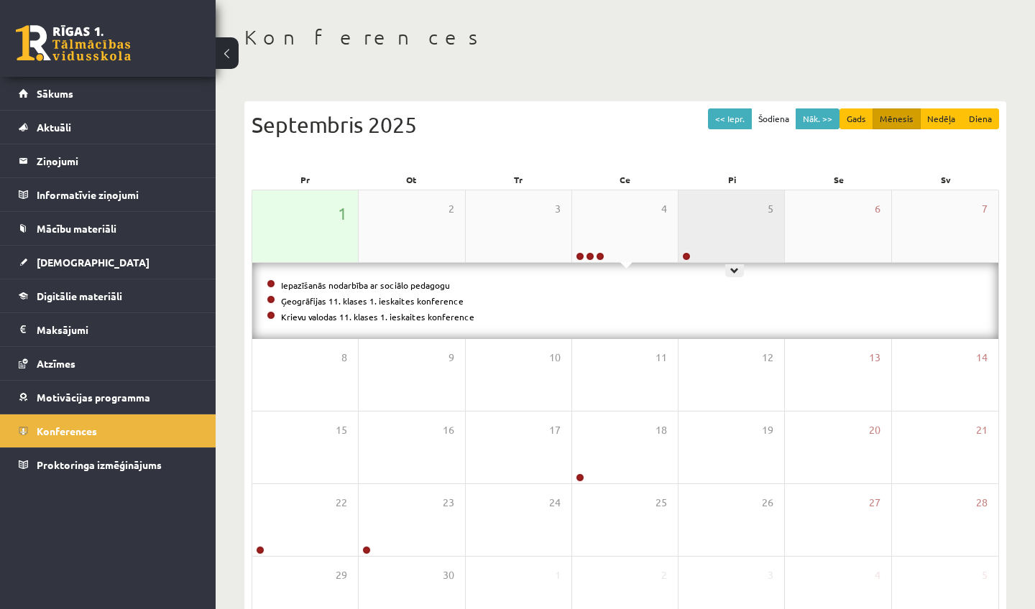
click at [740, 213] on div "5" at bounding box center [731, 226] width 106 height 72
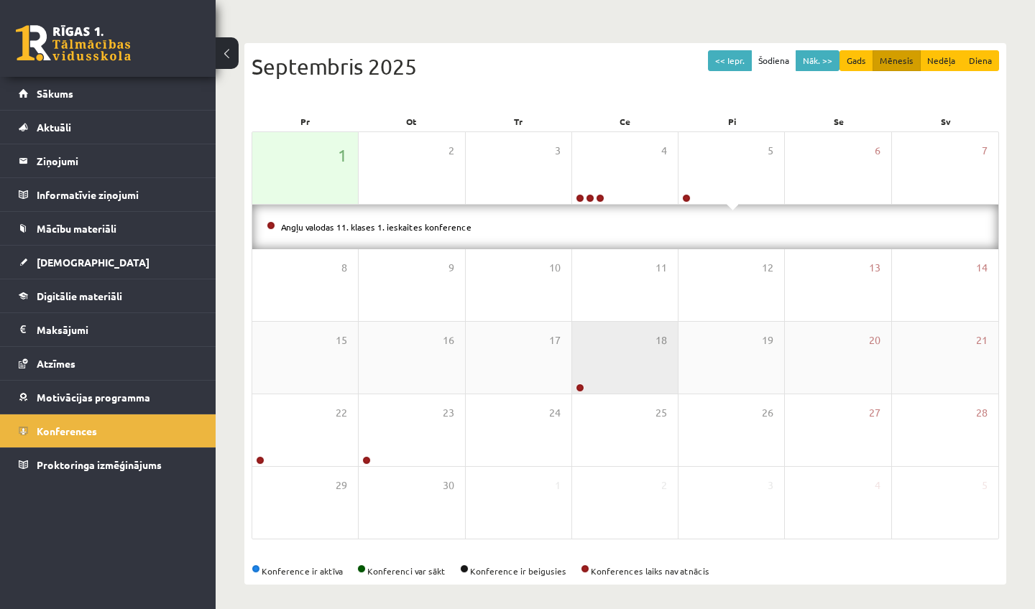
scroll to position [118, 0]
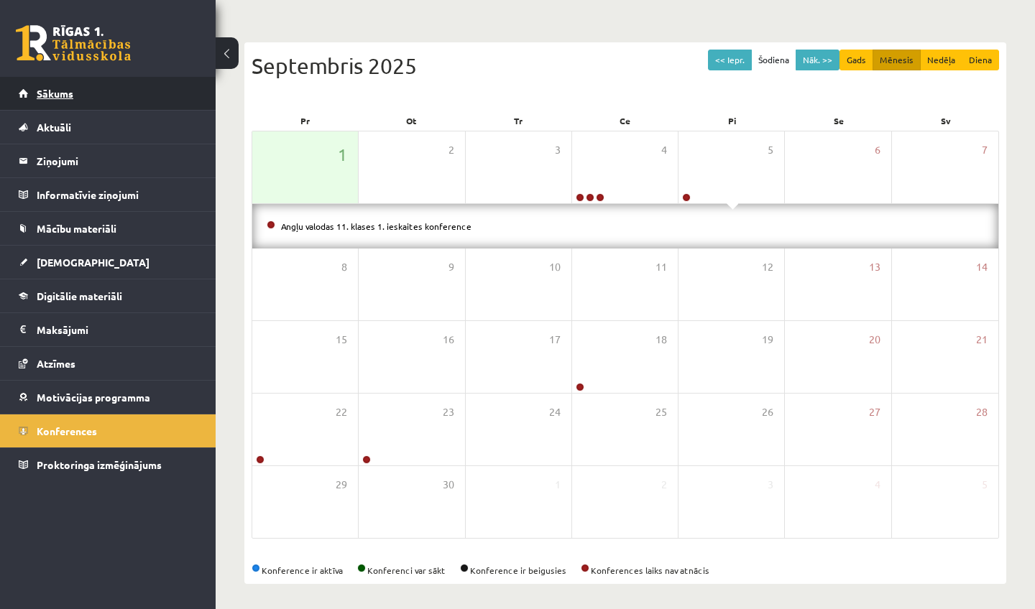
click at [63, 103] on link "Sākums" at bounding box center [108, 93] width 179 height 33
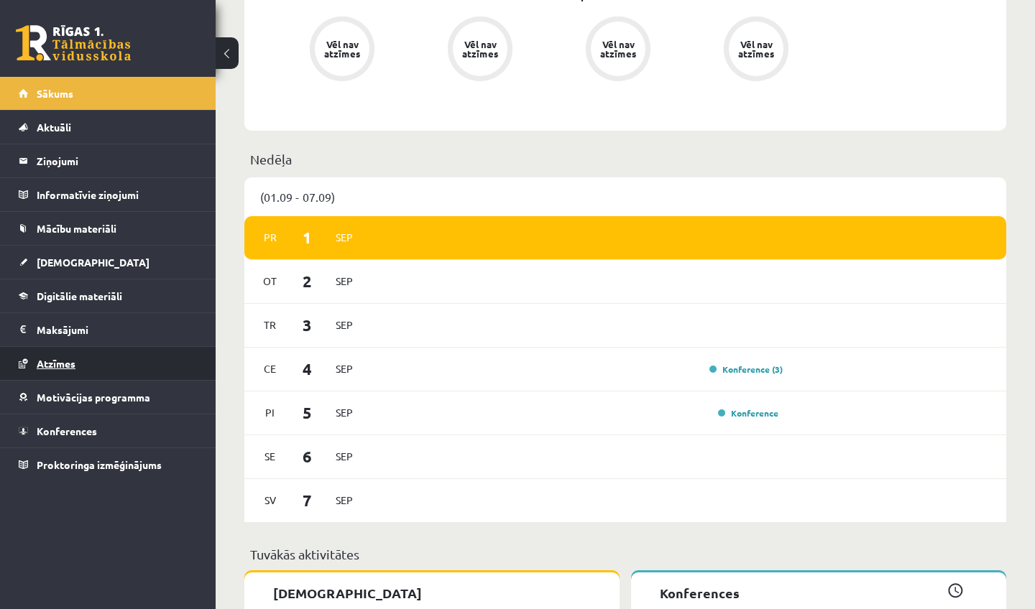
scroll to position [759, 0]
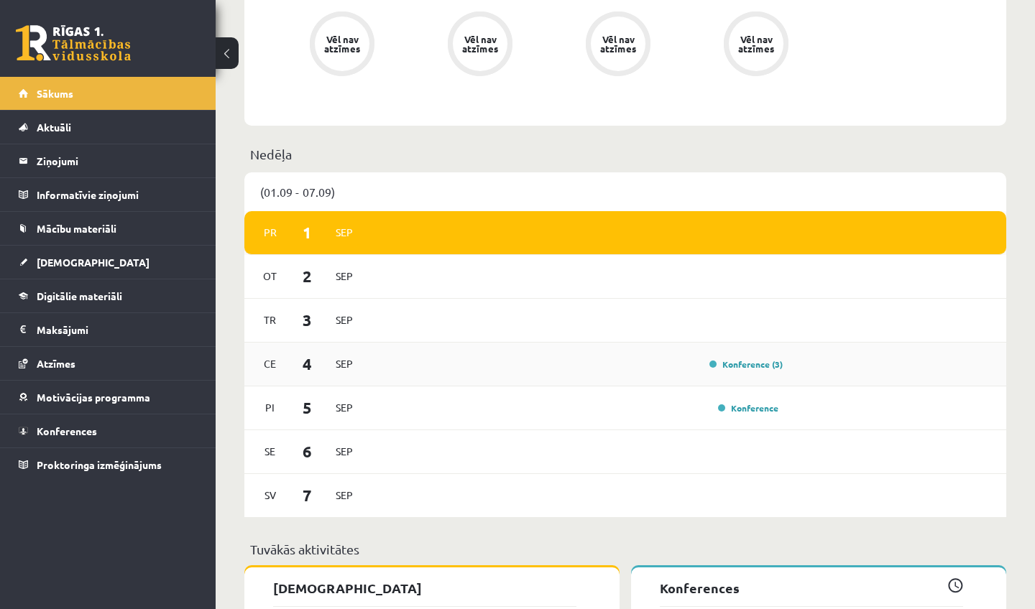
click at [721, 359] on div "Konference (3)" at bounding box center [742, 364] width 80 height 14
click at [691, 372] on div "Konference (3)" at bounding box center [576, 364] width 413 height 16
click at [771, 369] on link "Konference (3)" at bounding box center [745, 364] width 73 height 11
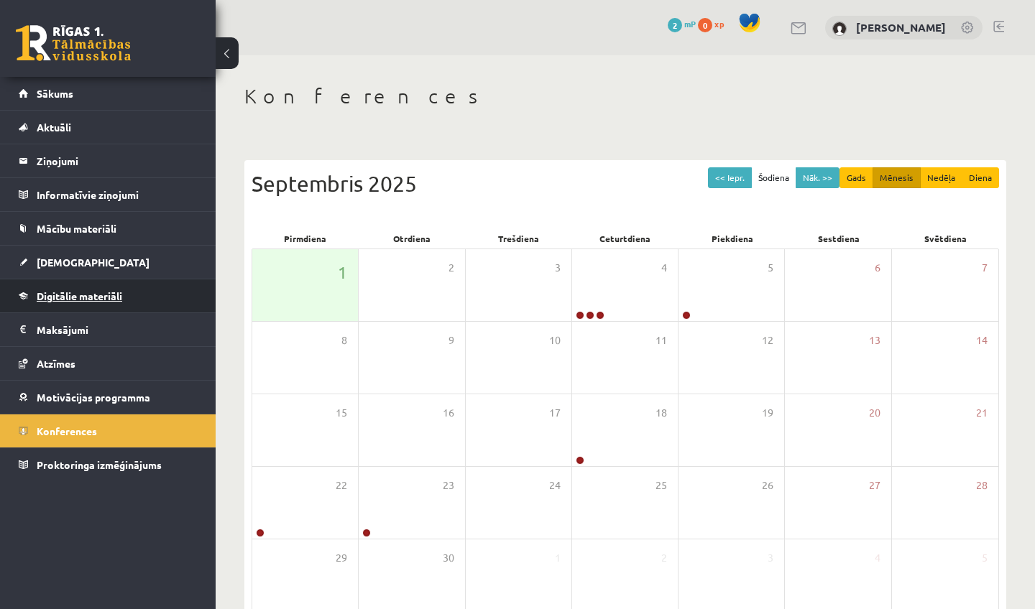
click at [79, 289] on link "Digitālie materiāli" at bounding box center [108, 295] width 179 height 33
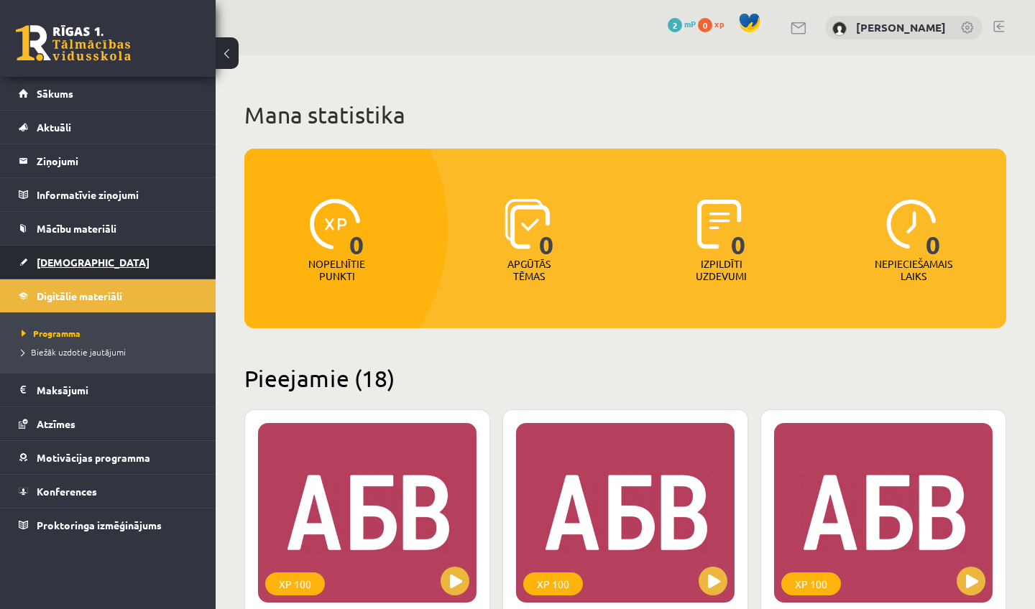
click at [88, 274] on link "[DEMOGRAPHIC_DATA]" at bounding box center [108, 262] width 179 height 33
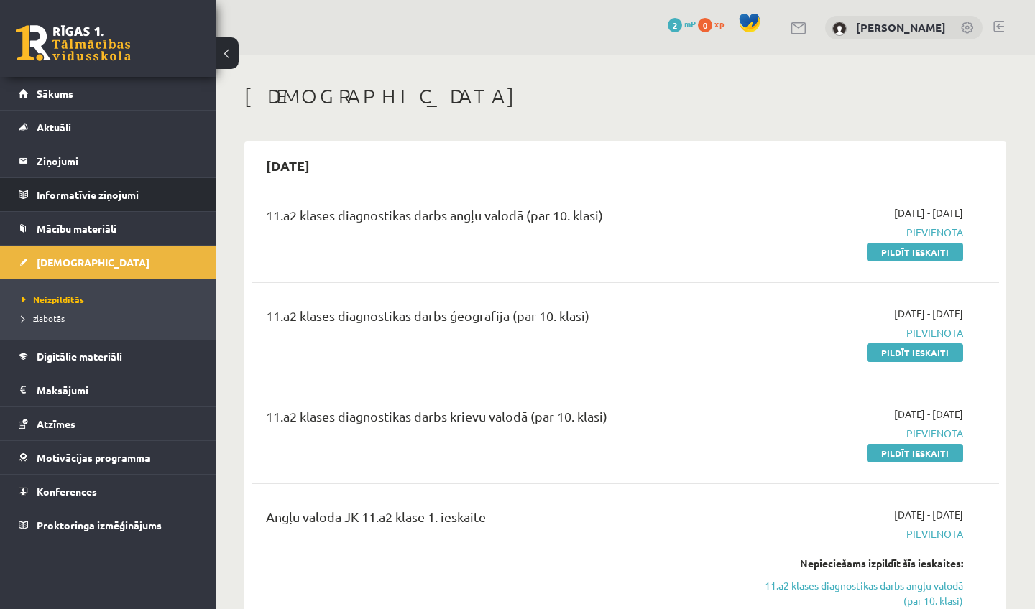
click at [68, 205] on legend "Informatīvie ziņojumi 0" at bounding box center [117, 194] width 161 height 33
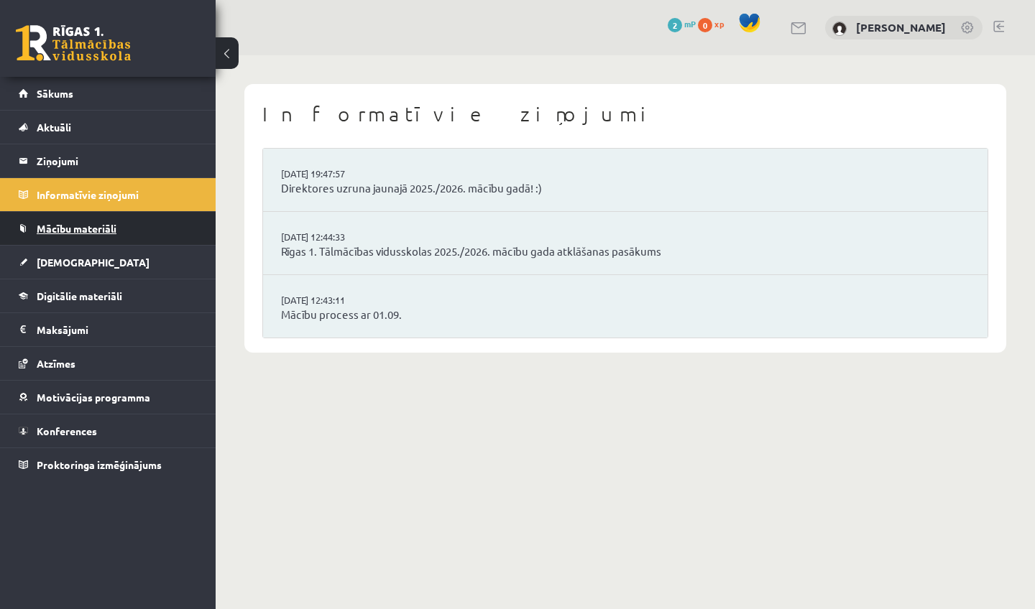
click at [73, 221] on link "Mācību materiāli" at bounding box center [108, 228] width 179 height 33
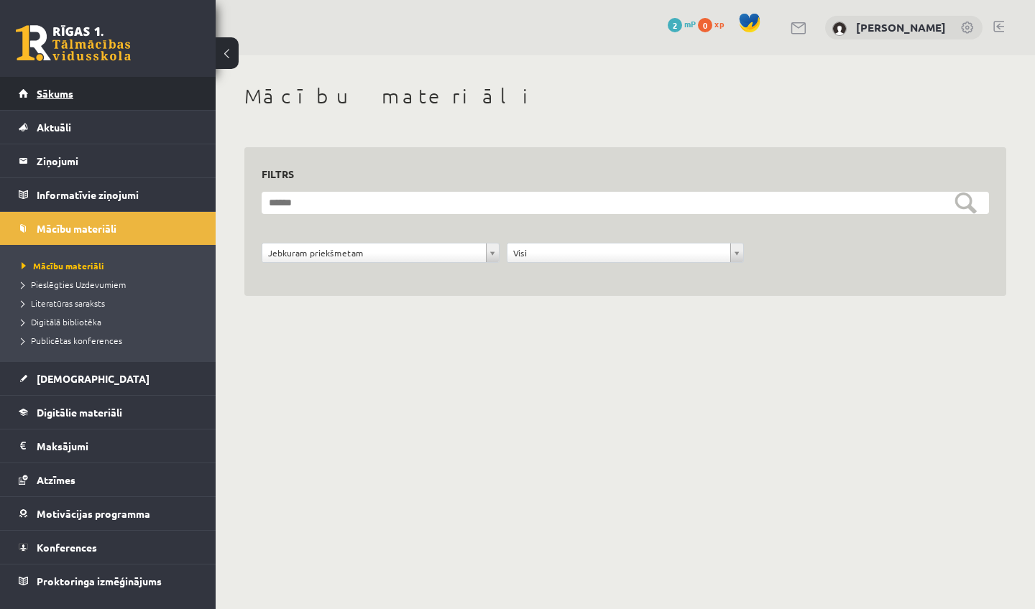
click at [83, 95] on link "Sākums" at bounding box center [108, 93] width 179 height 33
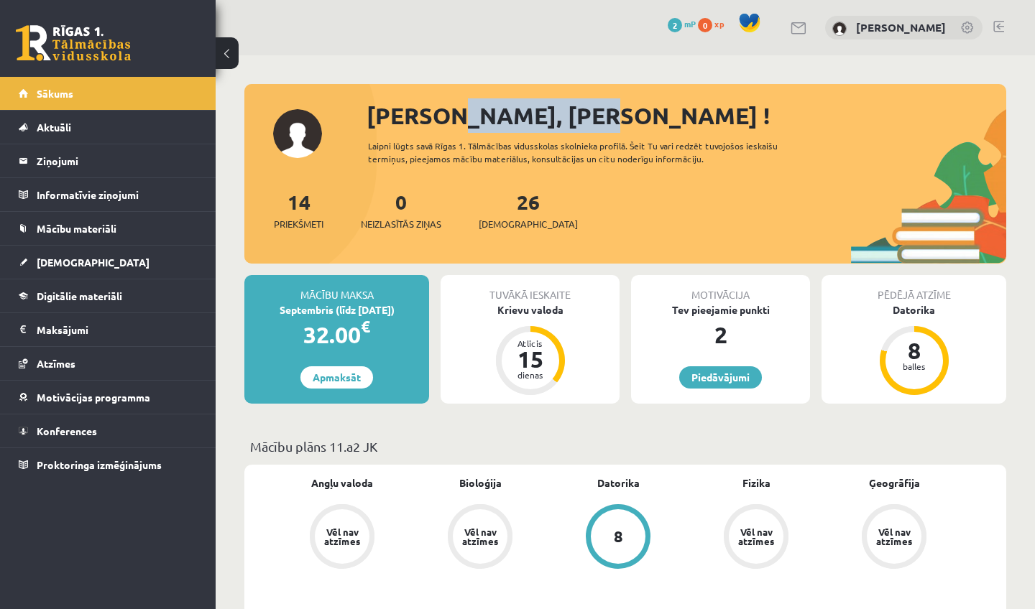
drag, startPoint x: 565, startPoint y: 121, endPoint x: 433, endPoint y: 125, distance: 132.3
click at [433, 125] on div "[PERSON_NAME], [PERSON_NAME] !" at bounding box center [685, 115] width 639 height 34
click at [433, 125] on div "Sveika, Loreta Lote !" at bounding box center [685, 115] width 639 height 34
click at [739, 17] on span at bounding box center [750, 23] width 22 height 22
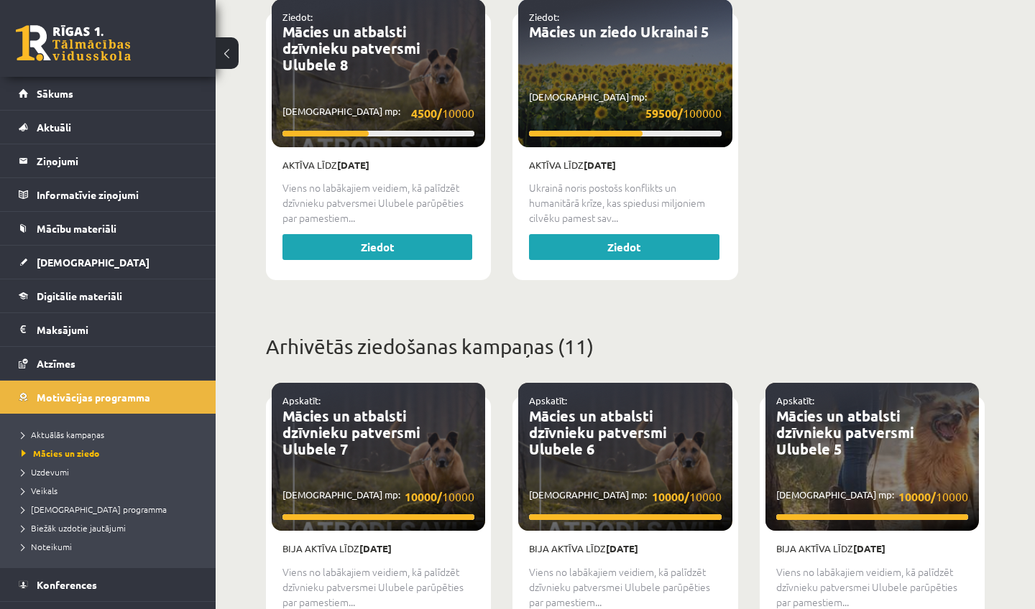
scroll to position [459, 0]
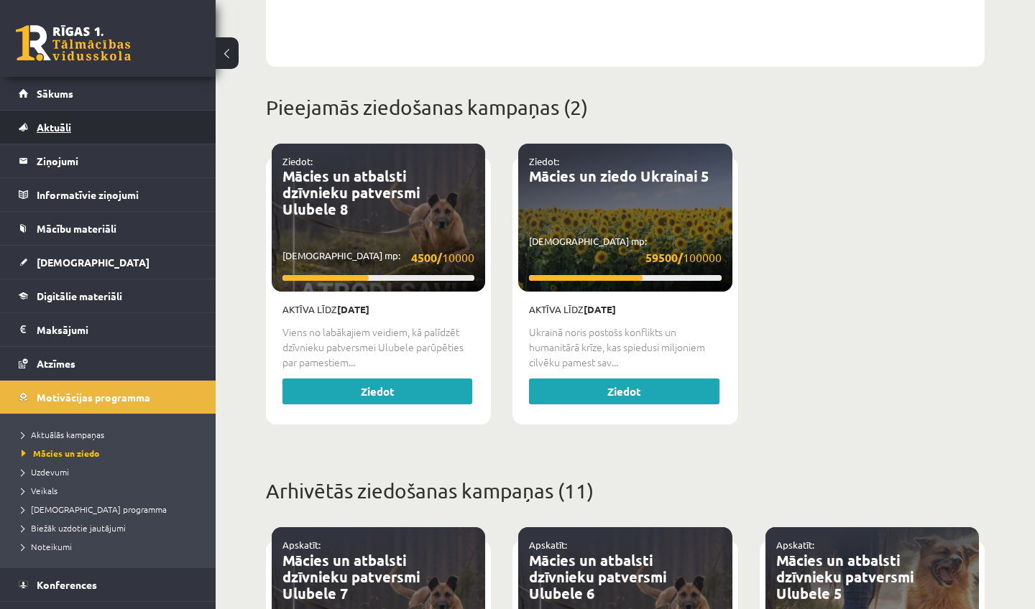
click at [64, 116] on link "Aktuāli" at bounding box center [108, 127] width 179 height 33
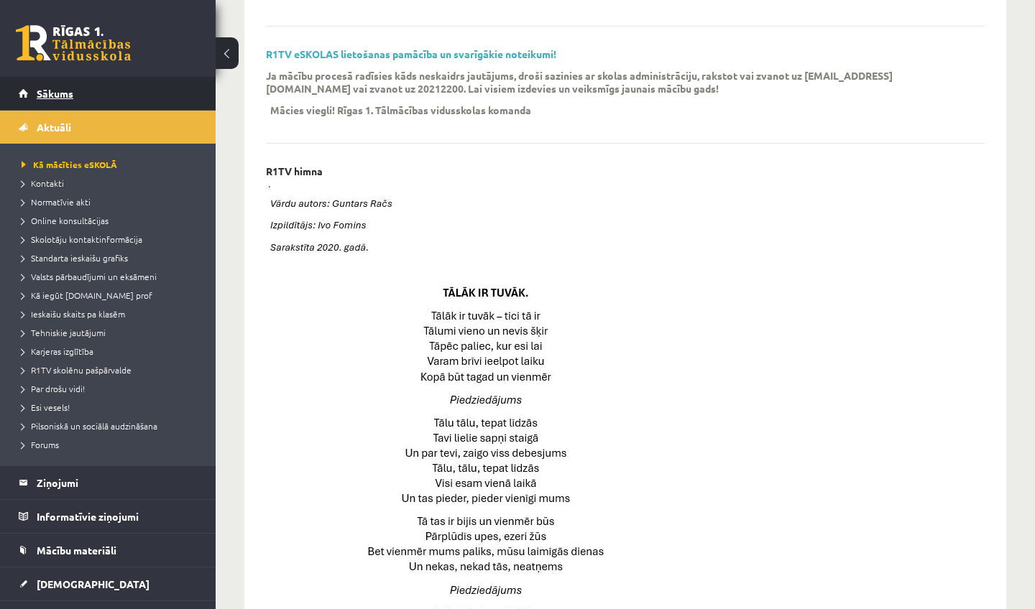
click at [59, 104] on link "Sākums" at bounding box center [108, 93] width 179 height 33
